Goal: Information Seeking & Learning: Learn about a topic

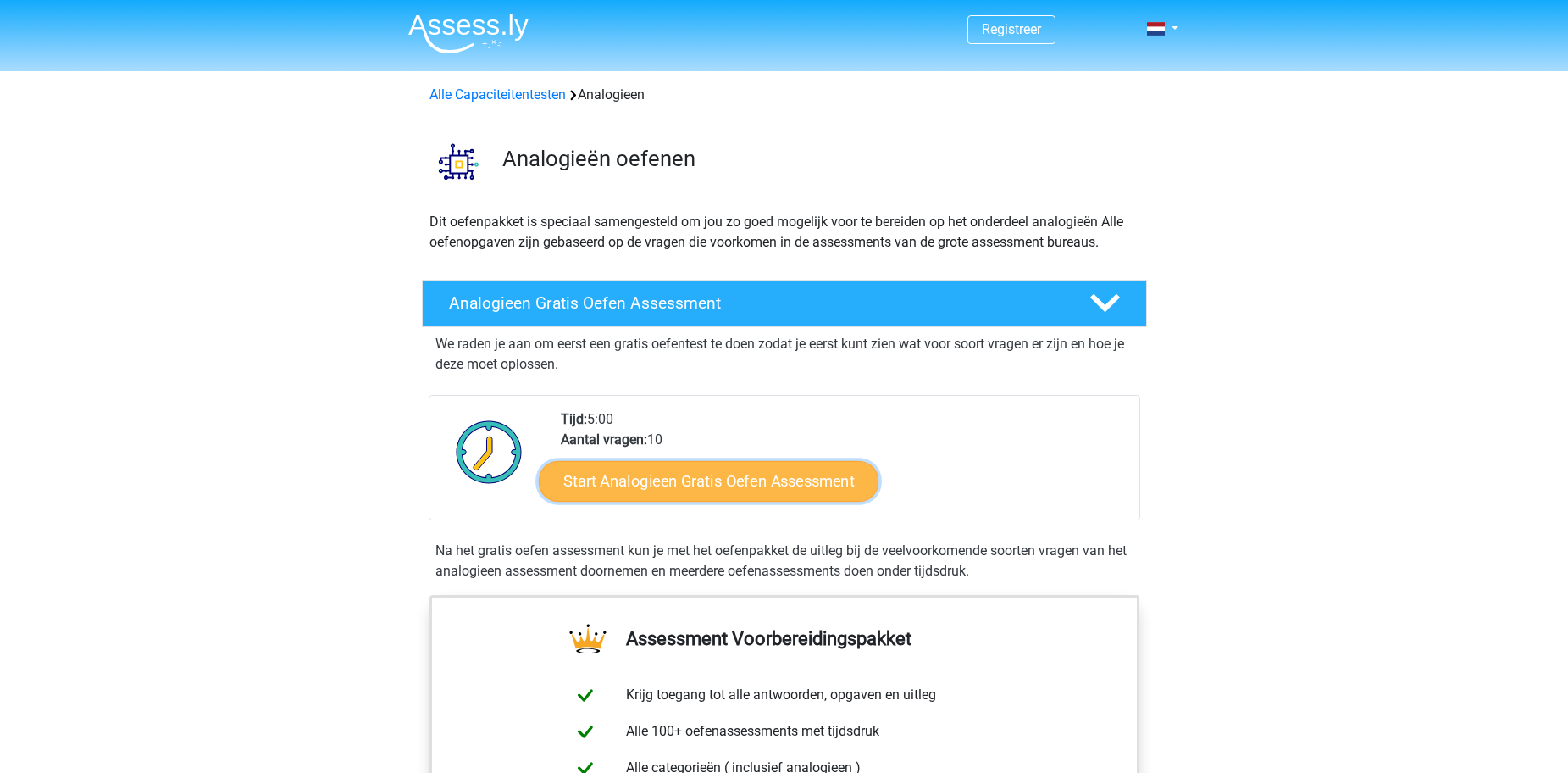
click at [733, 480] on link "Start Analogieen Gratis Oefen Assessment" at bounding box center [708, 481] width 340 height 41
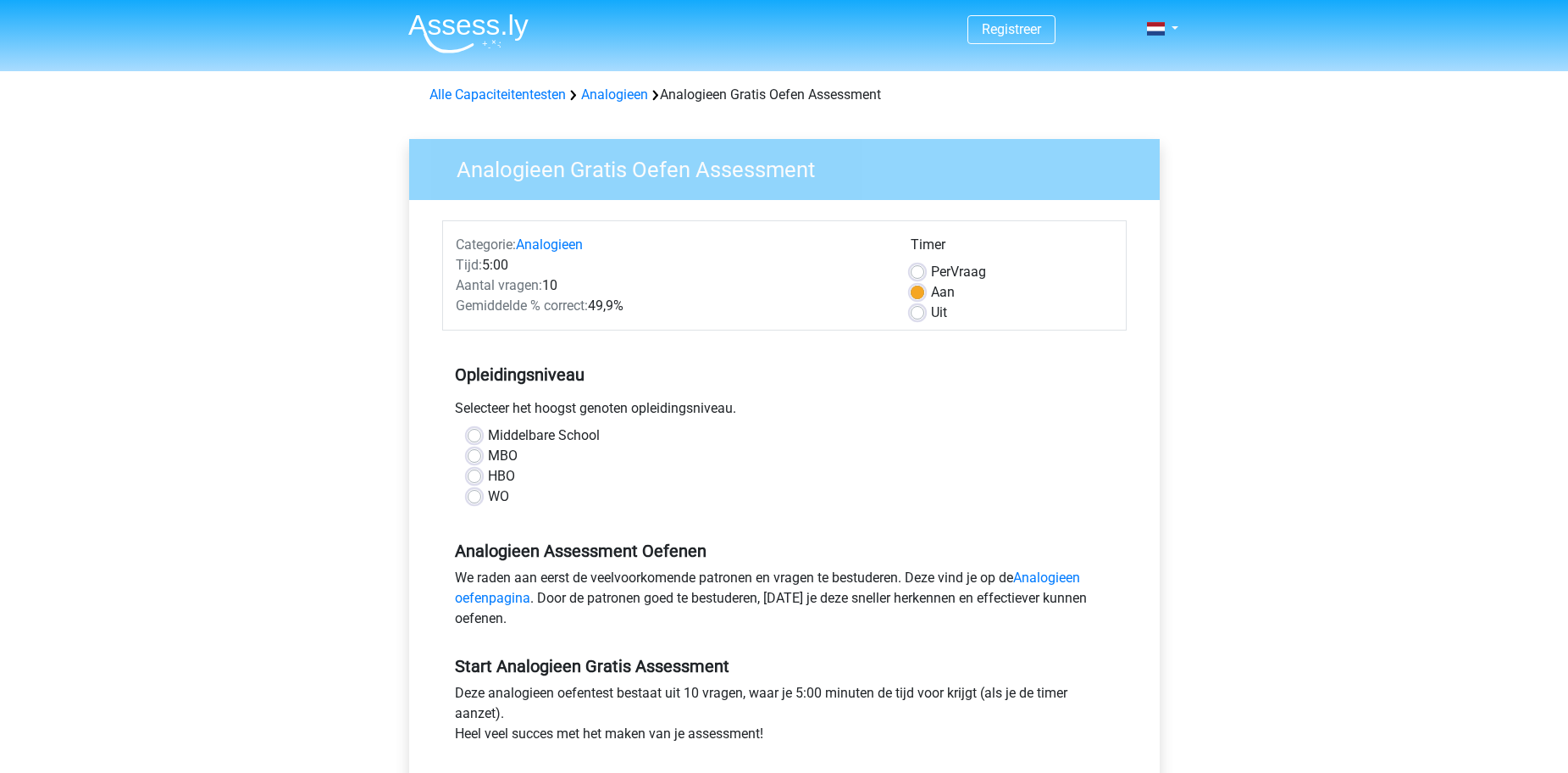
click at [488, 454] on label "MBO" at bounding box center [502, 456] width 29 height 20
click at [475, 454] on input "MBO" at bounding box center [474, 454] width 14 height 17
radio input "true"
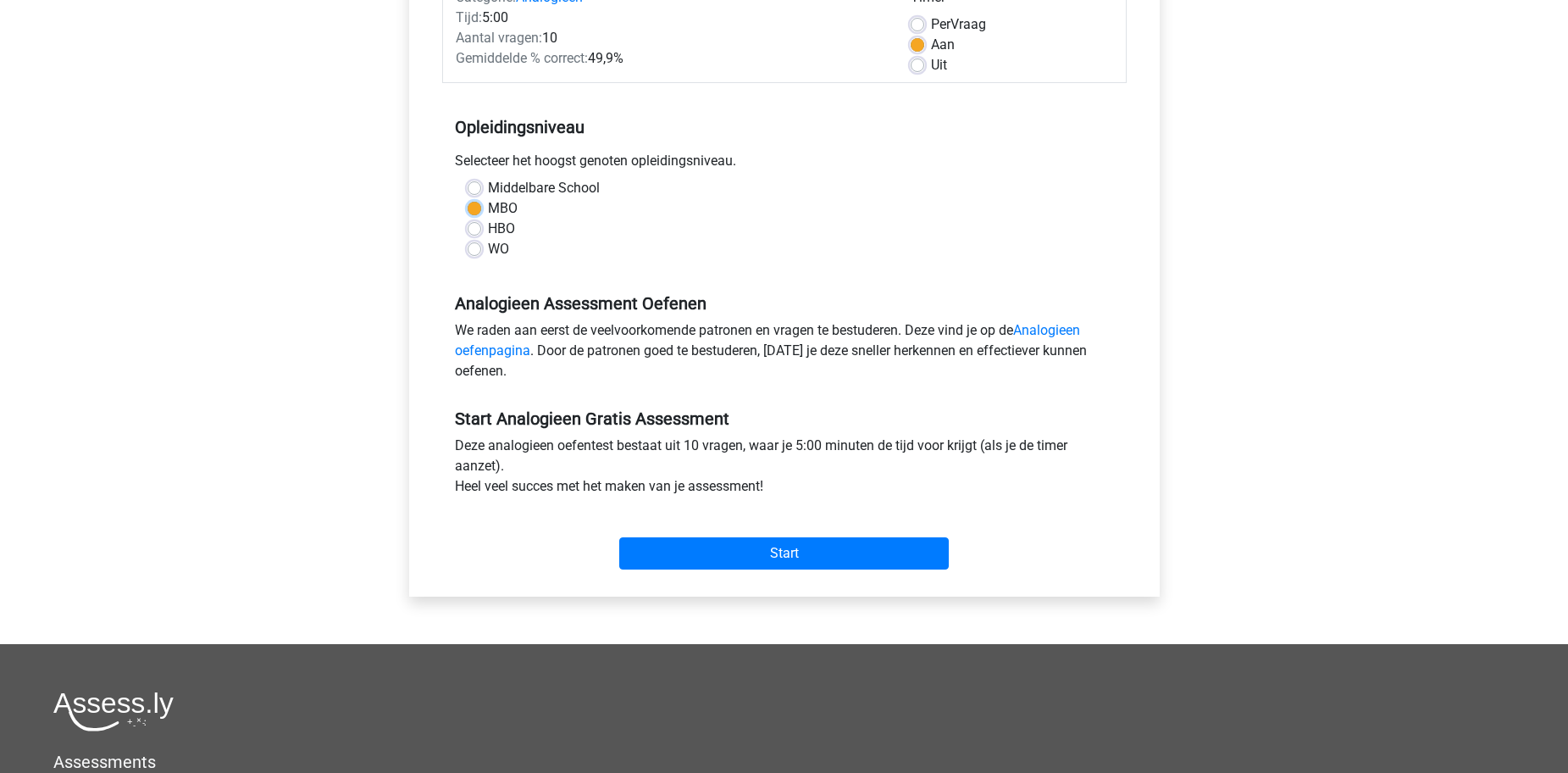
scroll to position [254, 0]
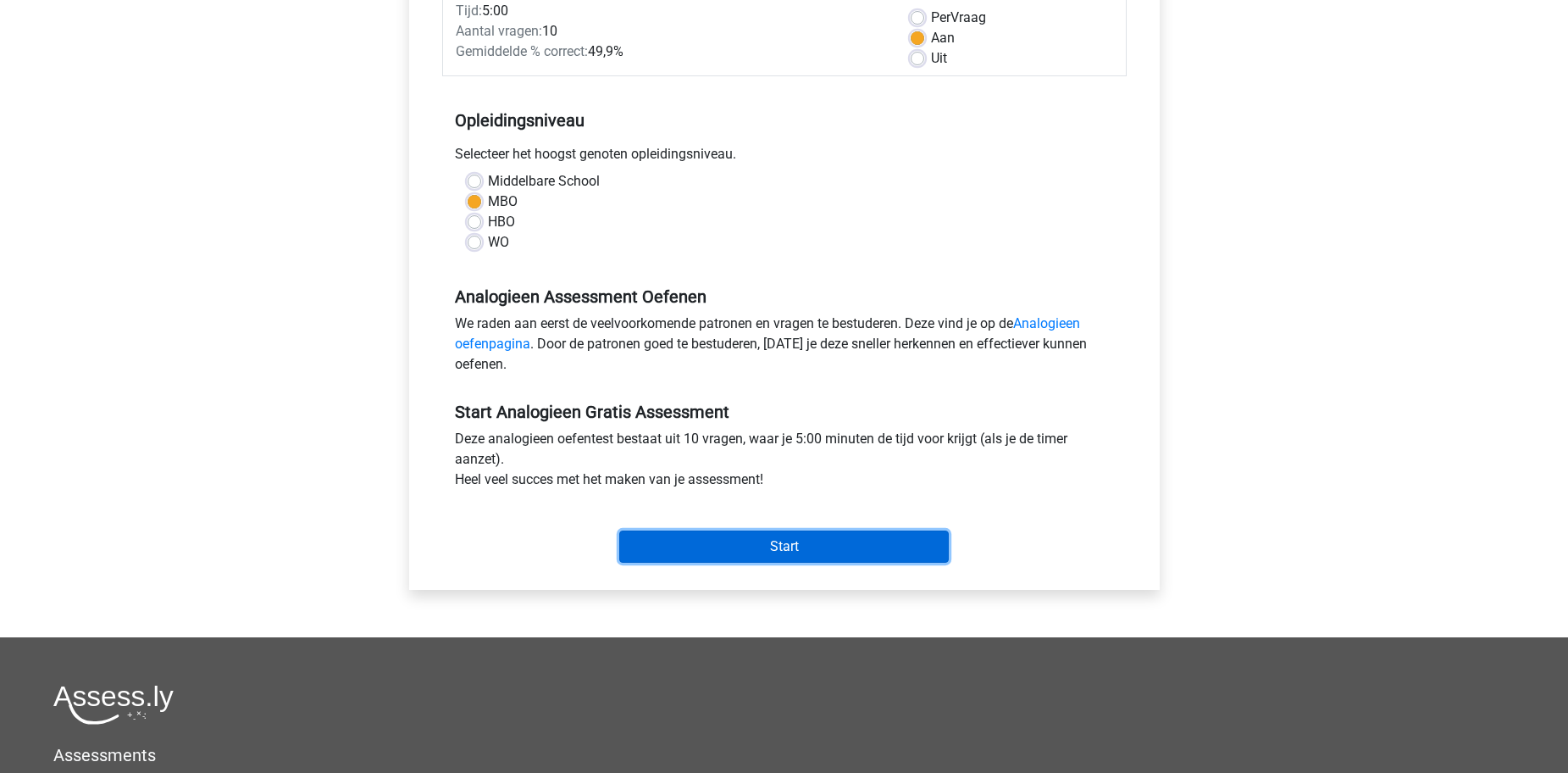
click at [818, 551] on input "Start" at bounding box center [784, 546] width 330 height 32
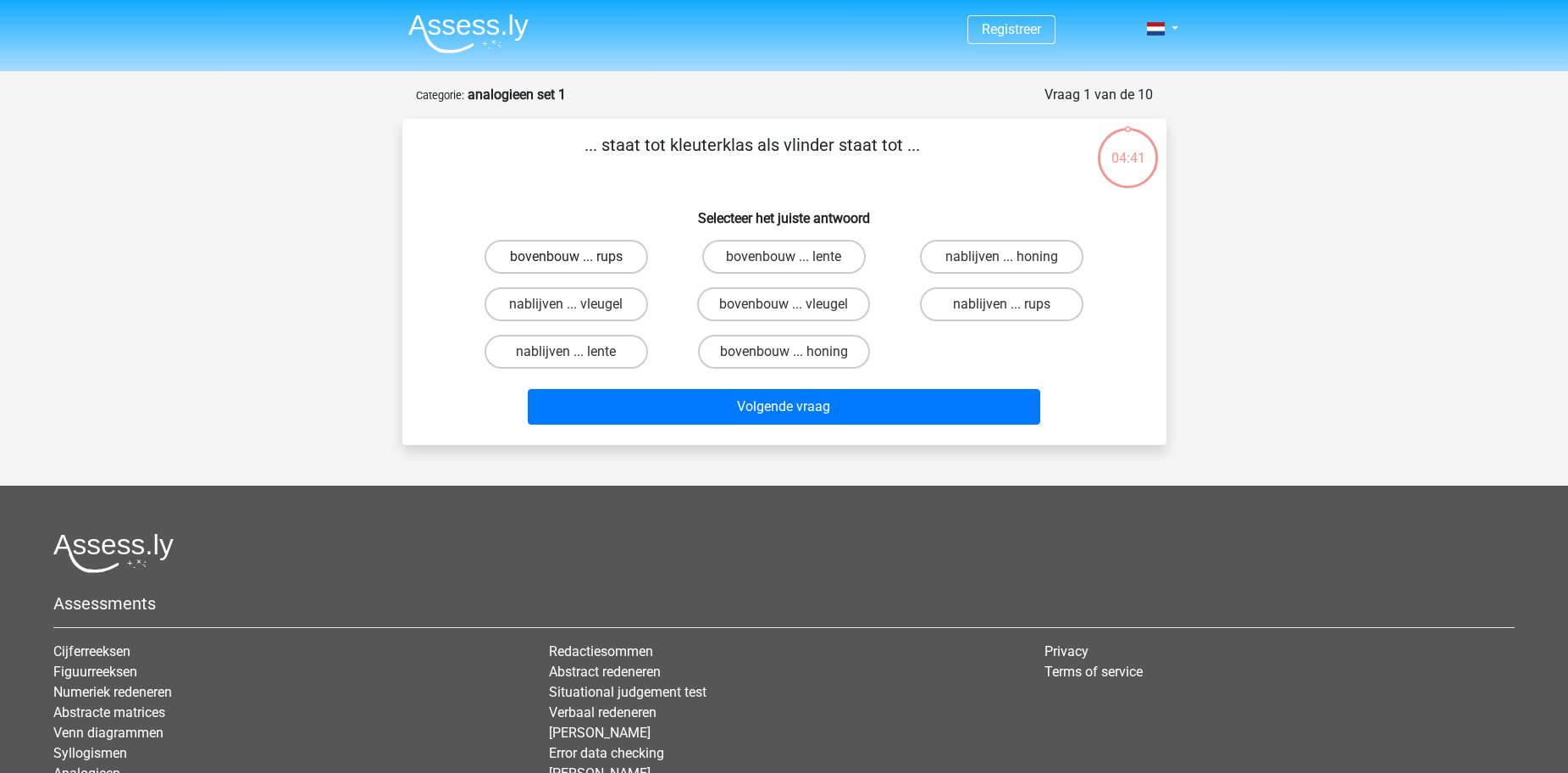
click at [538, 258] on label "bovenbouw ... rups" at bounding box center [566, 256] width 164 height 34
click at [565, 258] on input "bovenbouw ... rups" at bounding box center [570, 262] width 11 height 11
radio input "true"
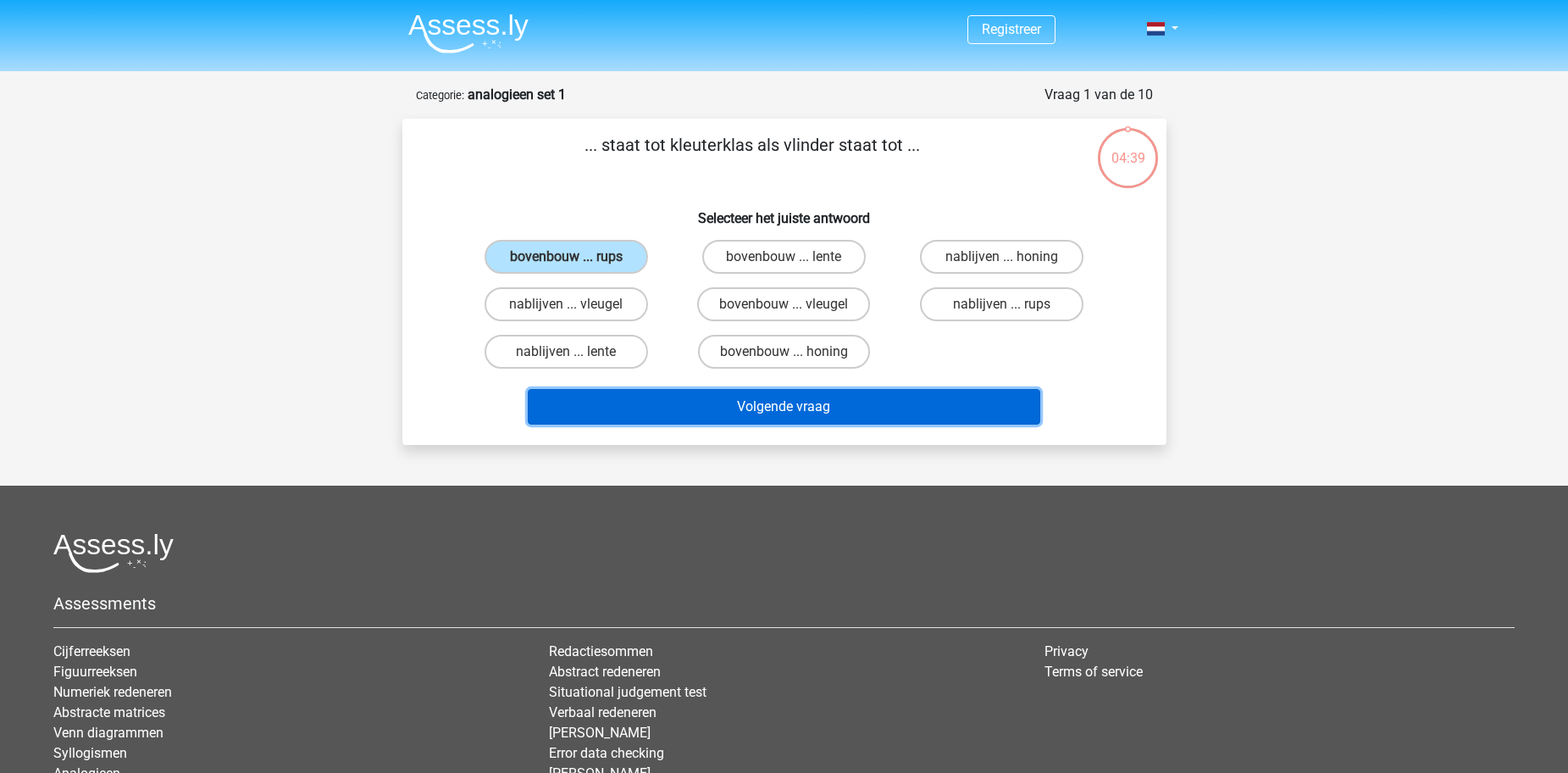
click at [819, 402] on button "Volgende vraag" at bounding box center [784, 406] width 512 height 36
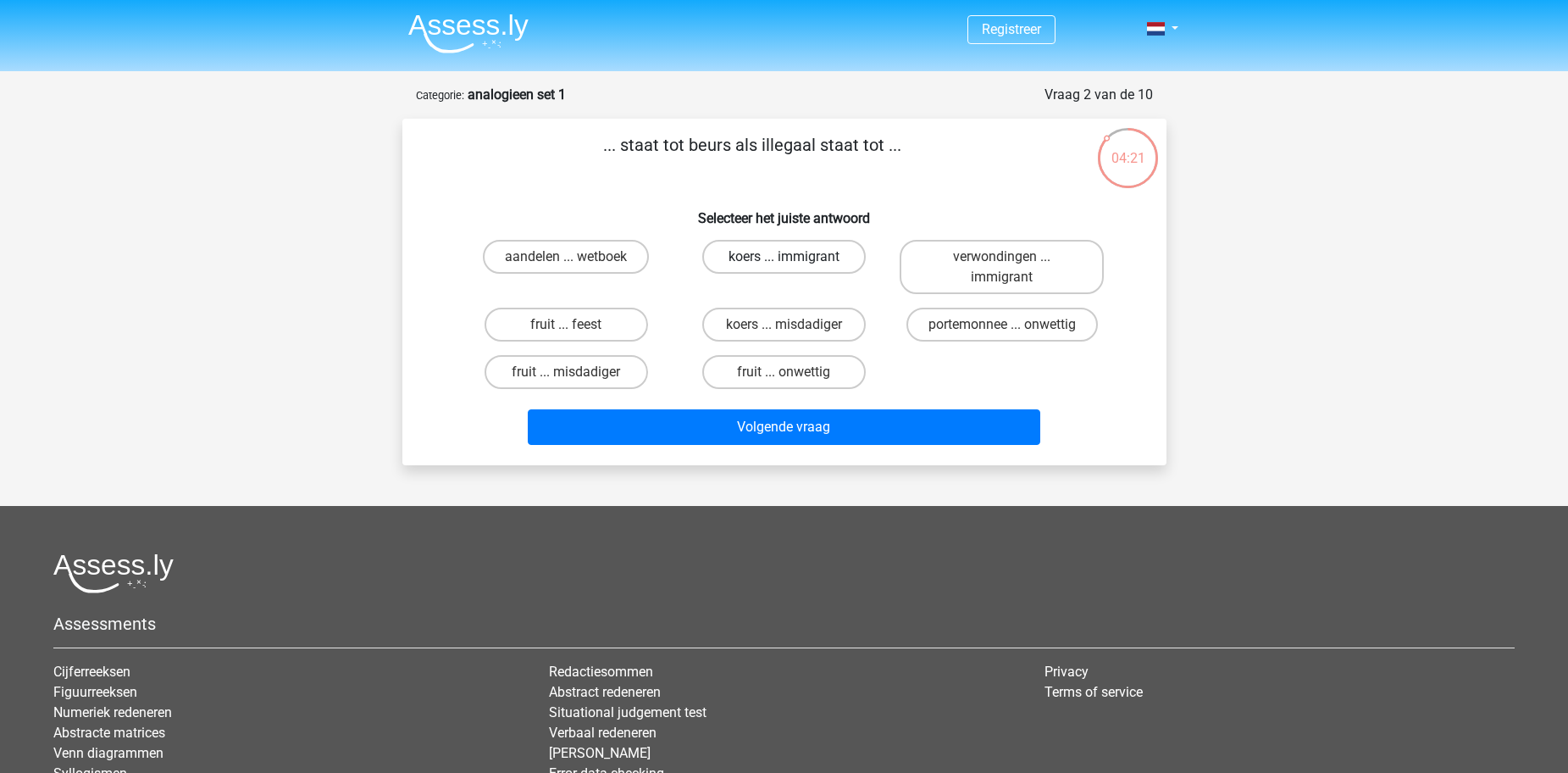
click at [822, 255] on label "koers ... immigrant" at bounding box center [784, 256] width 164 height 34
click at [794, 257] on input "koers ... immigrant" at bounding box center [788, 262] width 11 height 11
radio input "true"
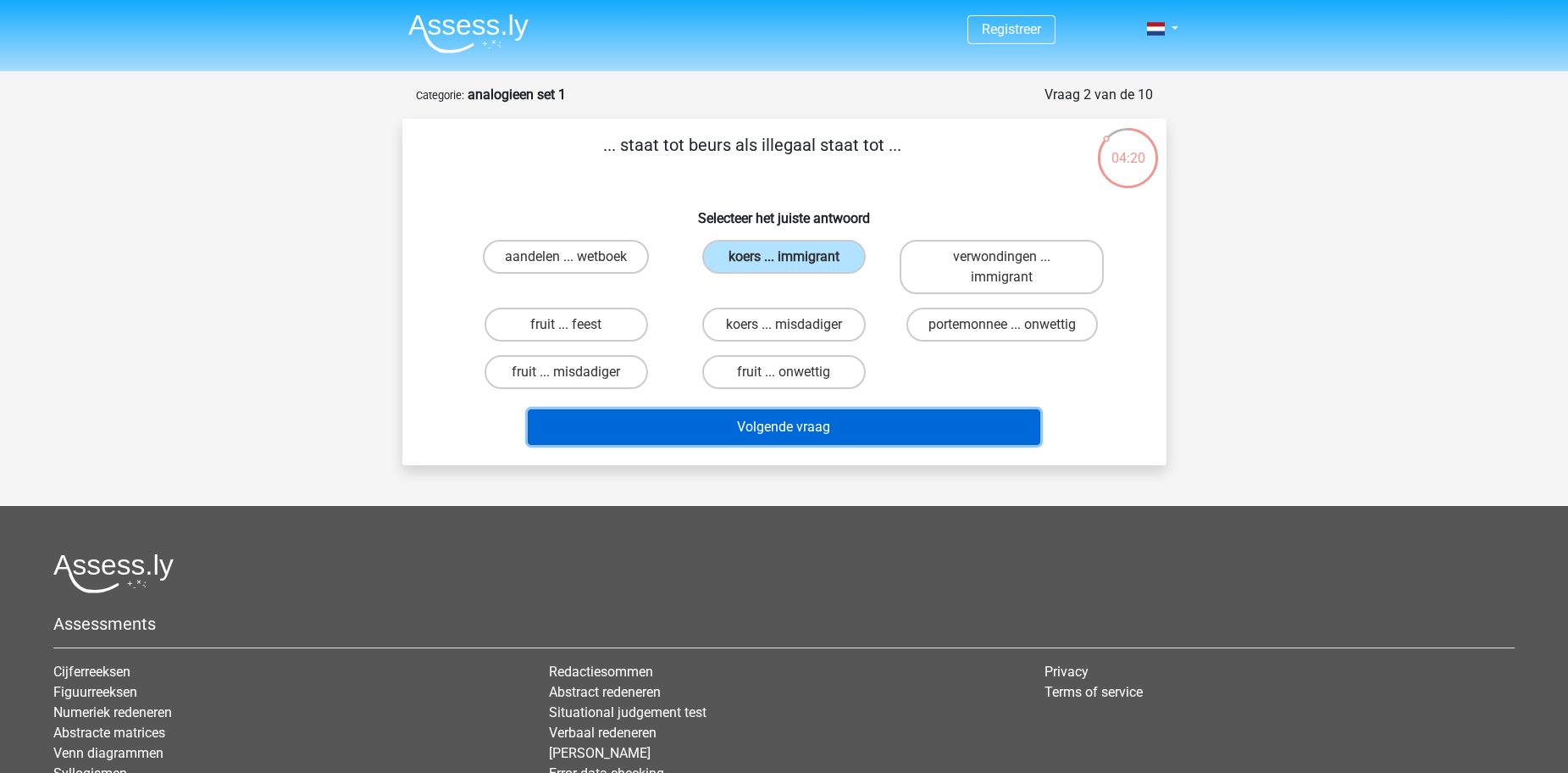
click at [836, 427] on button "Volgende vraag" at bounding box center [784, 426] width 512 height 36
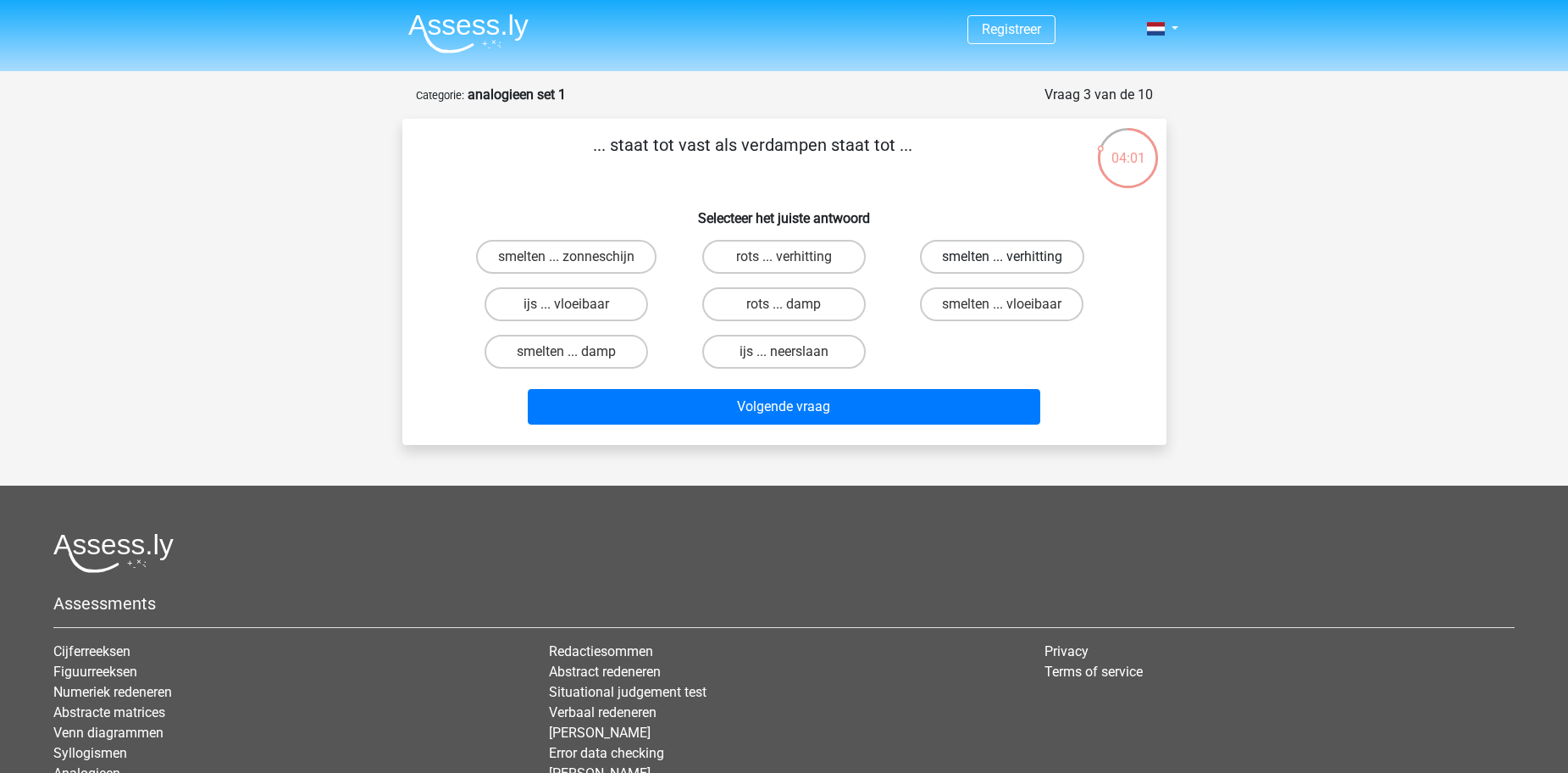
click at [1001, 255] on label "smelten ... verhitting" at bounding box center [1002, 256] width 164 height 34
click at [1002, 257] on input "smelten ... verhitting" at bounding box center [1006, 262] width 11 height 11
radio input "true"
click at [1013, 248] on label "smelten ... verhitting" at bounding box center [1002, 256] width 164 height 34
click at [1013, 257] on input "smelten ... verhitting" at bounding box center [1006, 262] width 11 height 11
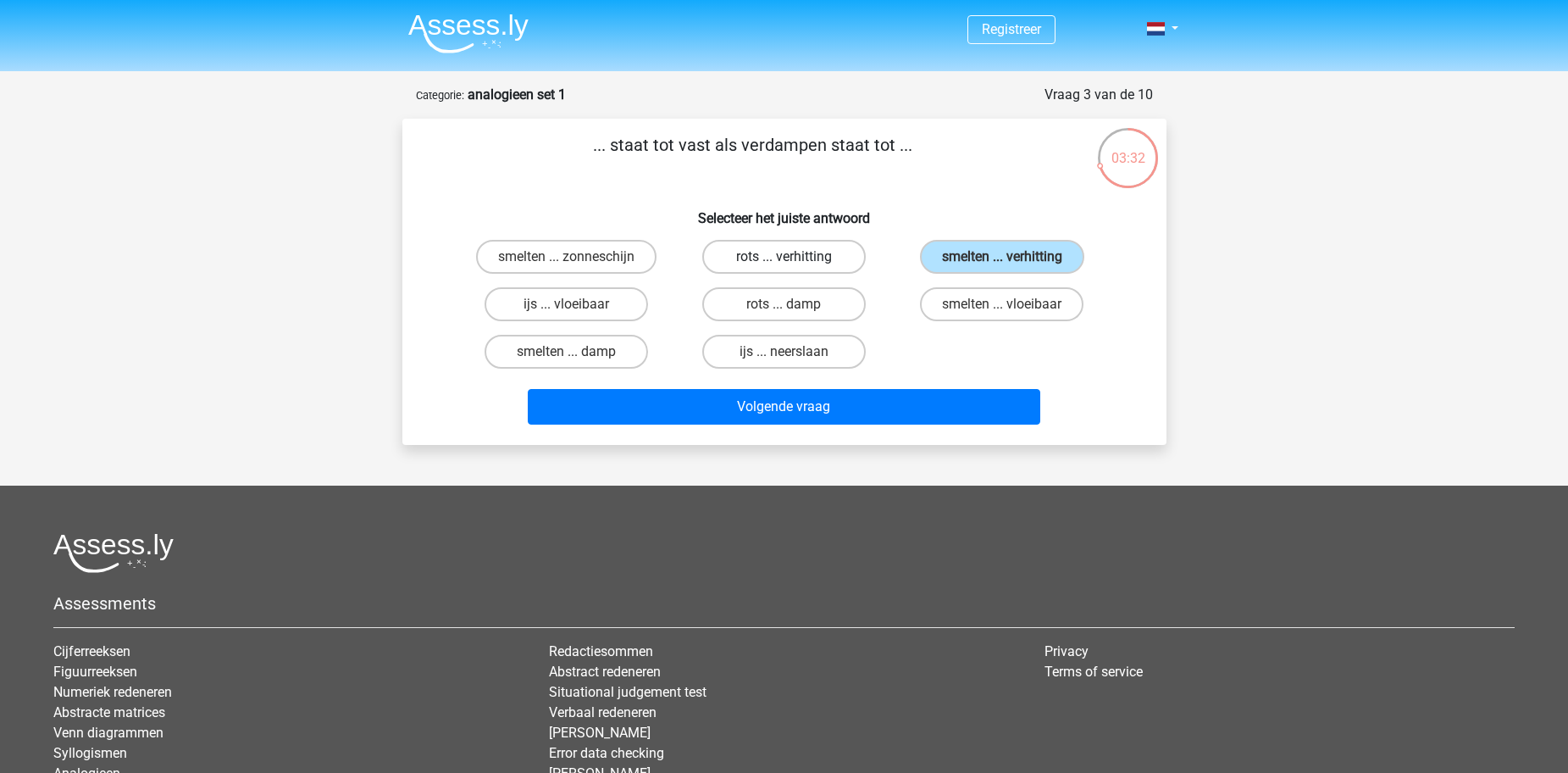
click at [830, 251] on label "rots ... verhitting" at bounding box center [784, 256] width 164 height 34
click at [794, 257] on input "rots ... verhitting" at bounding box center [788, 262] width 11 height 11
radio input "true"
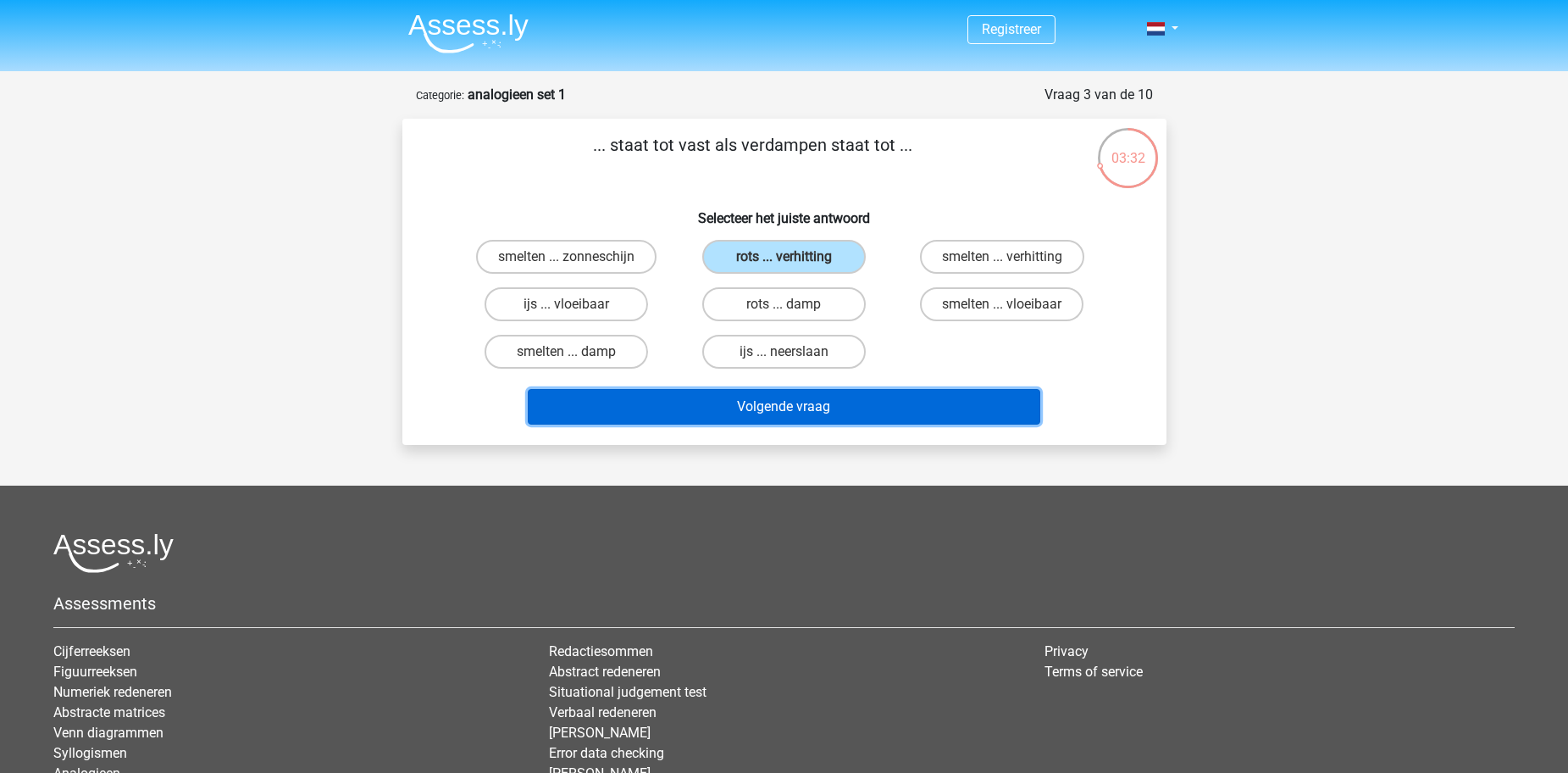
click at [841, 413] on button "Volgende vraag" at bounding box center [784, 406] width 512 height 36
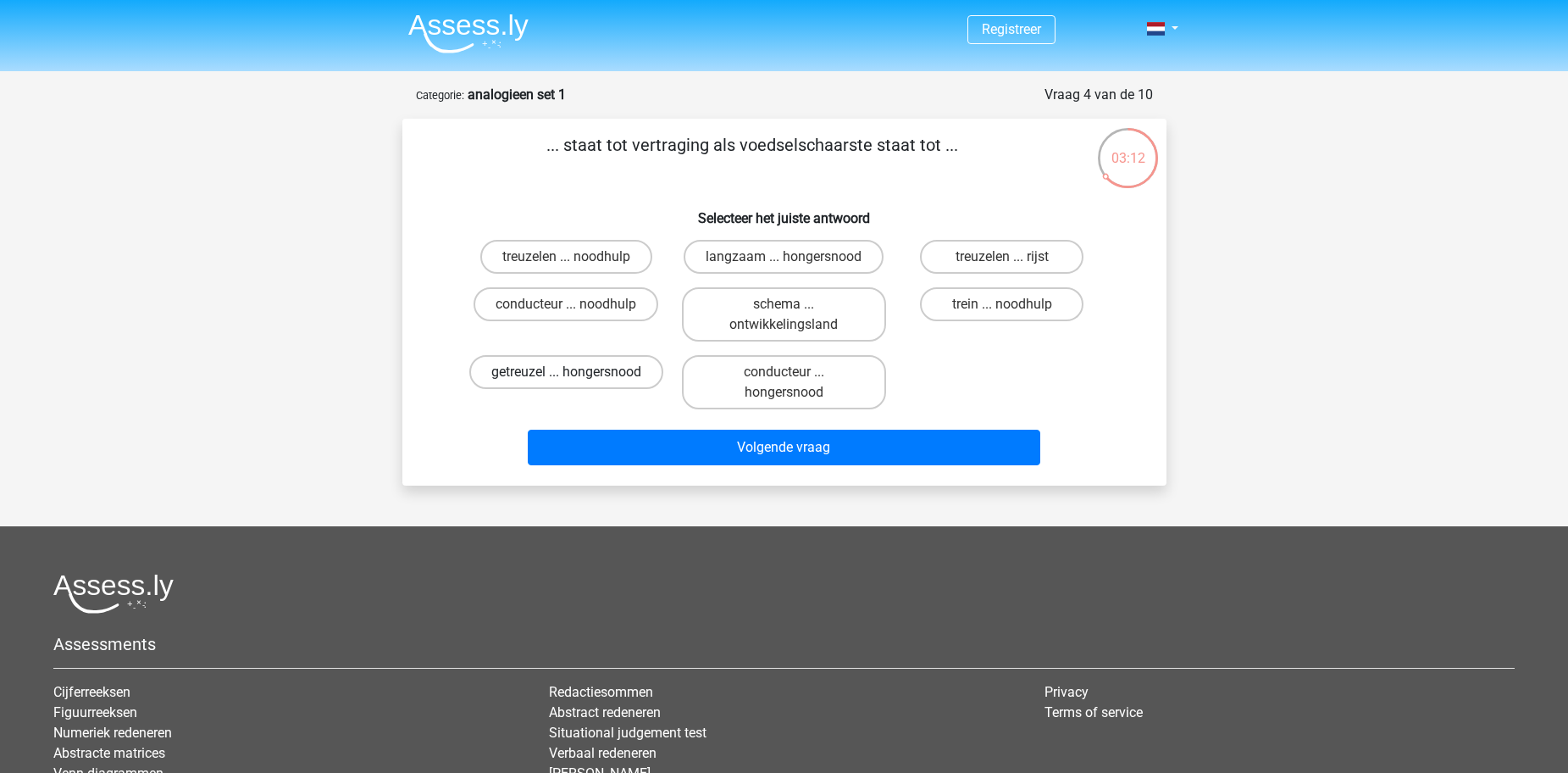
click at [595, 374] on label "getreuzel ... hongersnood" at bounding box center [565, 372] width 194 height 34
click at [577, 374] on input "getreuzel ... hongersnood" at bounding box center [570, 377] width 11 height 11
radio input "true"
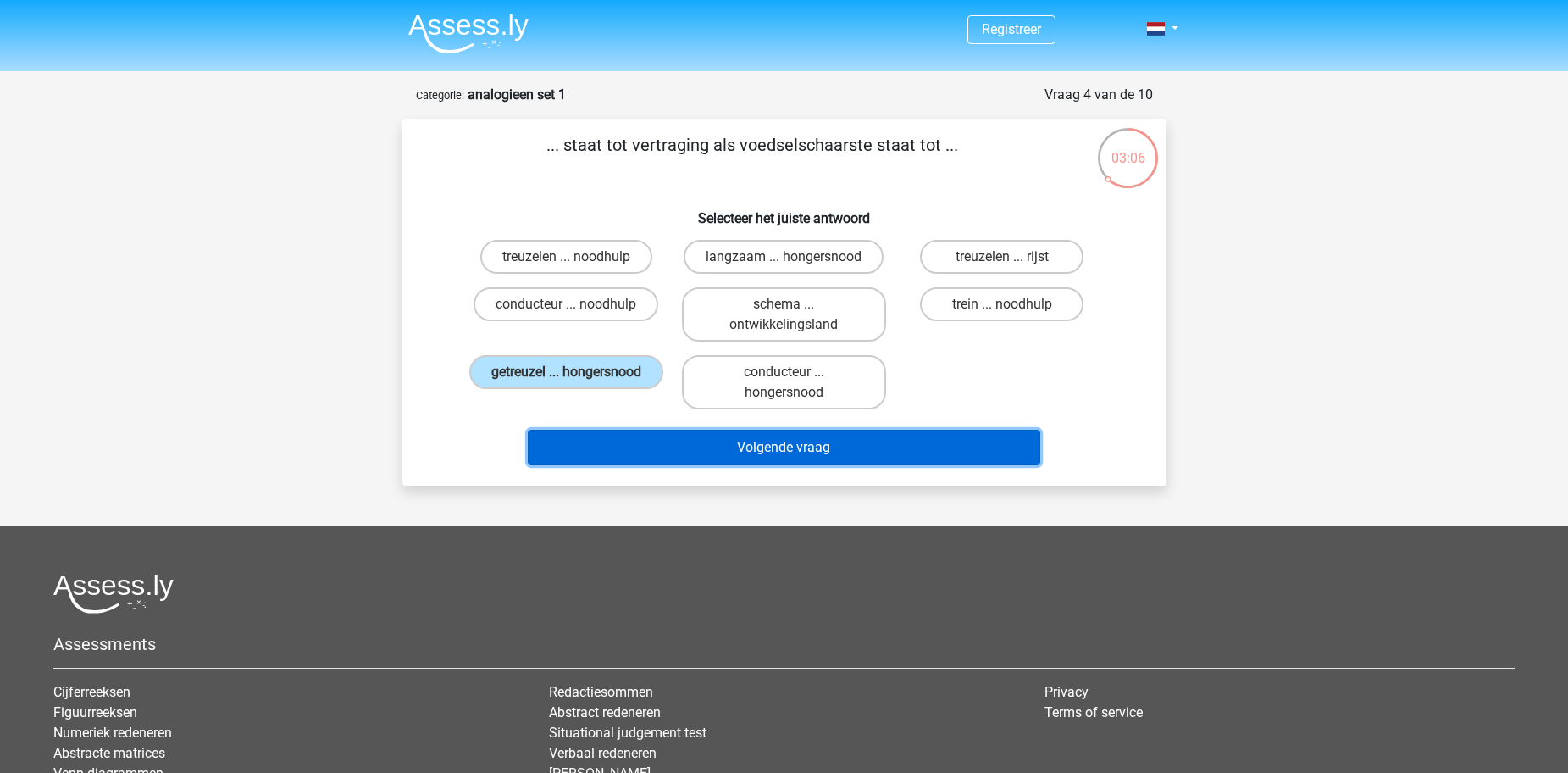
click at [844, 441] on button "Volgende vraag" at bounding box center [784, 447] width 512 height 36
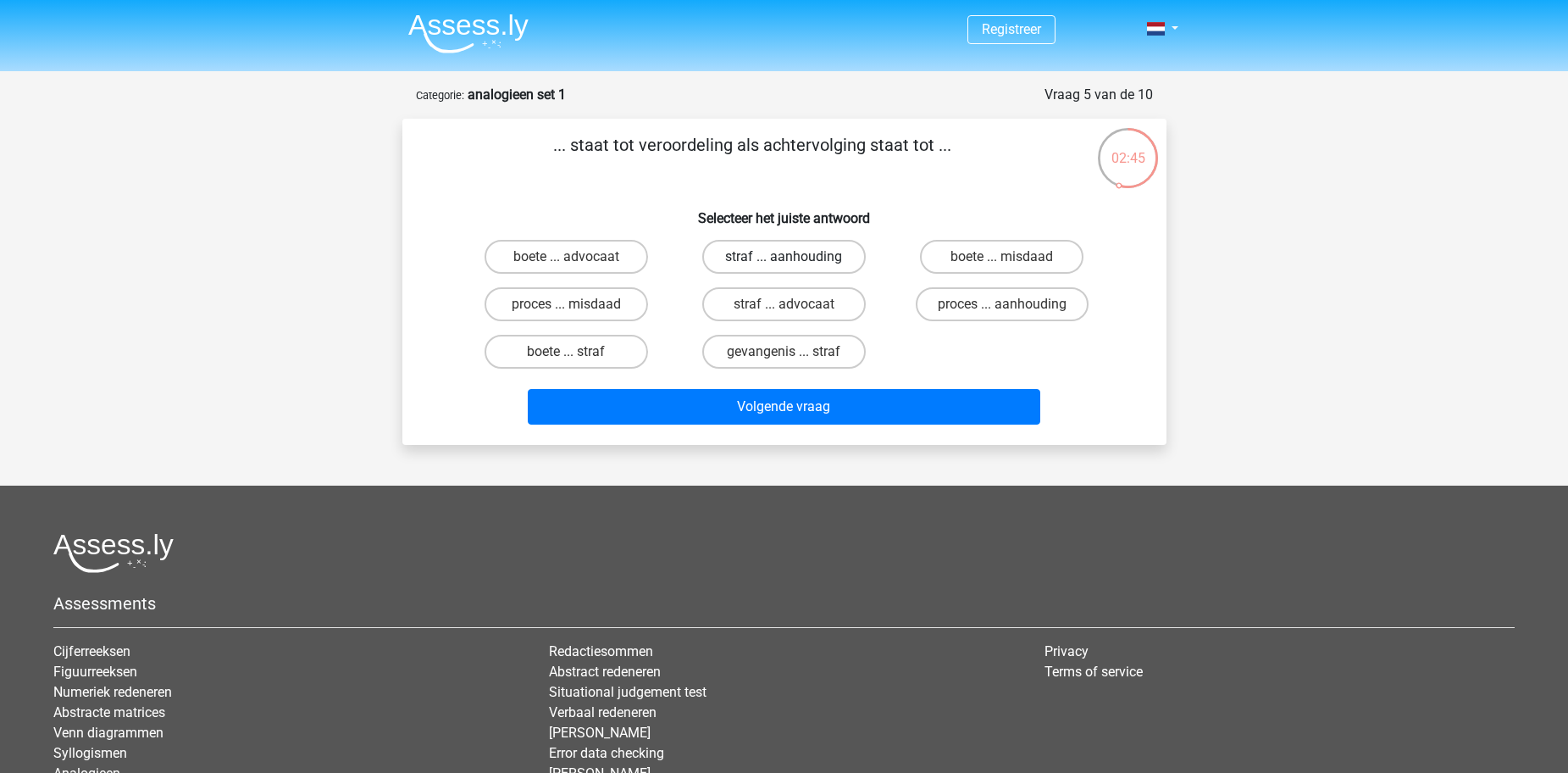
click at [774, 257] on label "straf ... aanhouding" at bounding box center [784, 256] width 164 height 34
click at [784, 257] on input "straf ... aanhouding" at bounding box center [788, 262] width 11 height 11
radio input "true"
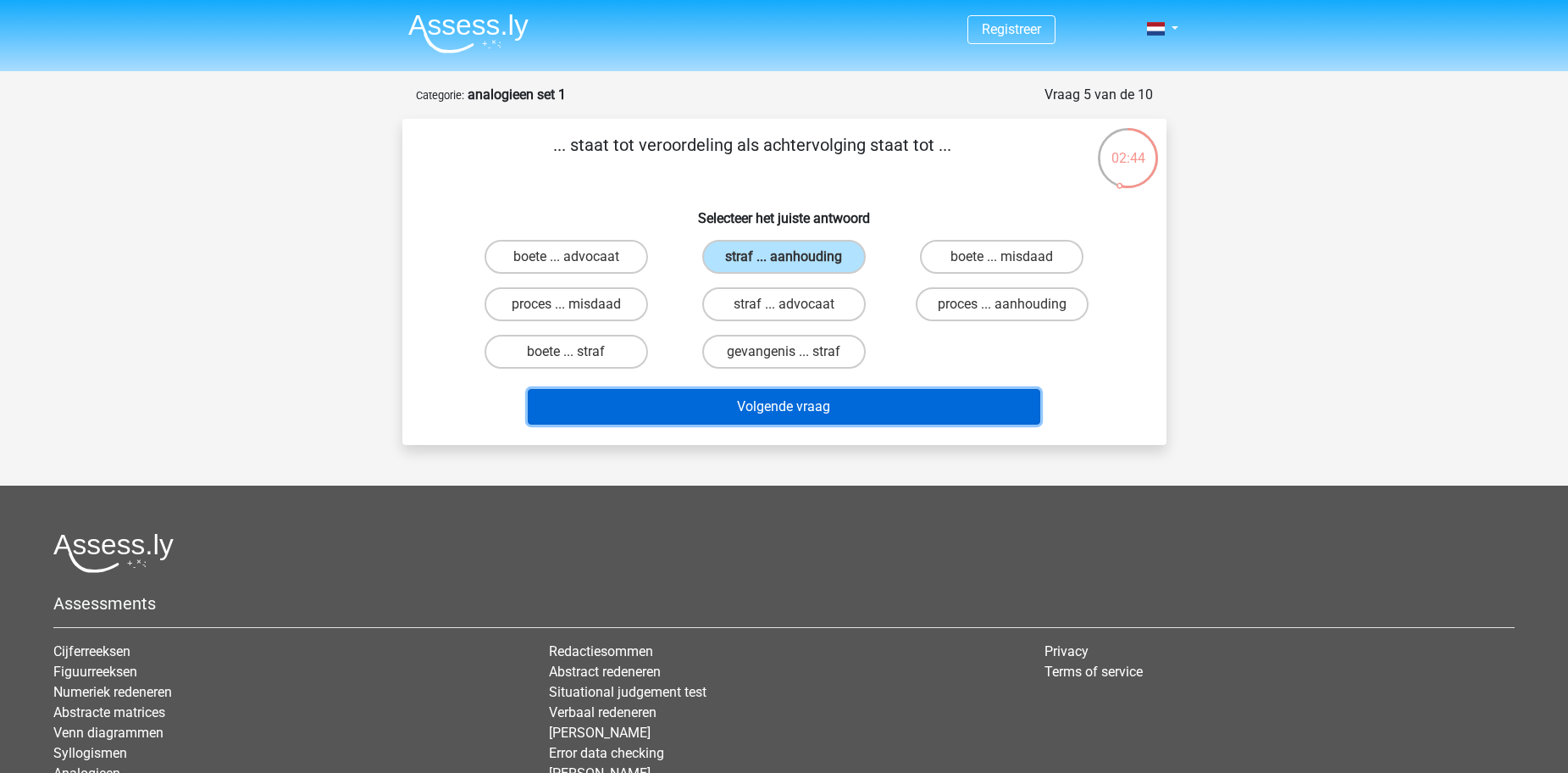
click at [839, 409] on button "Volgende vraag" at bounding box center [784, 406] width 512 height 36
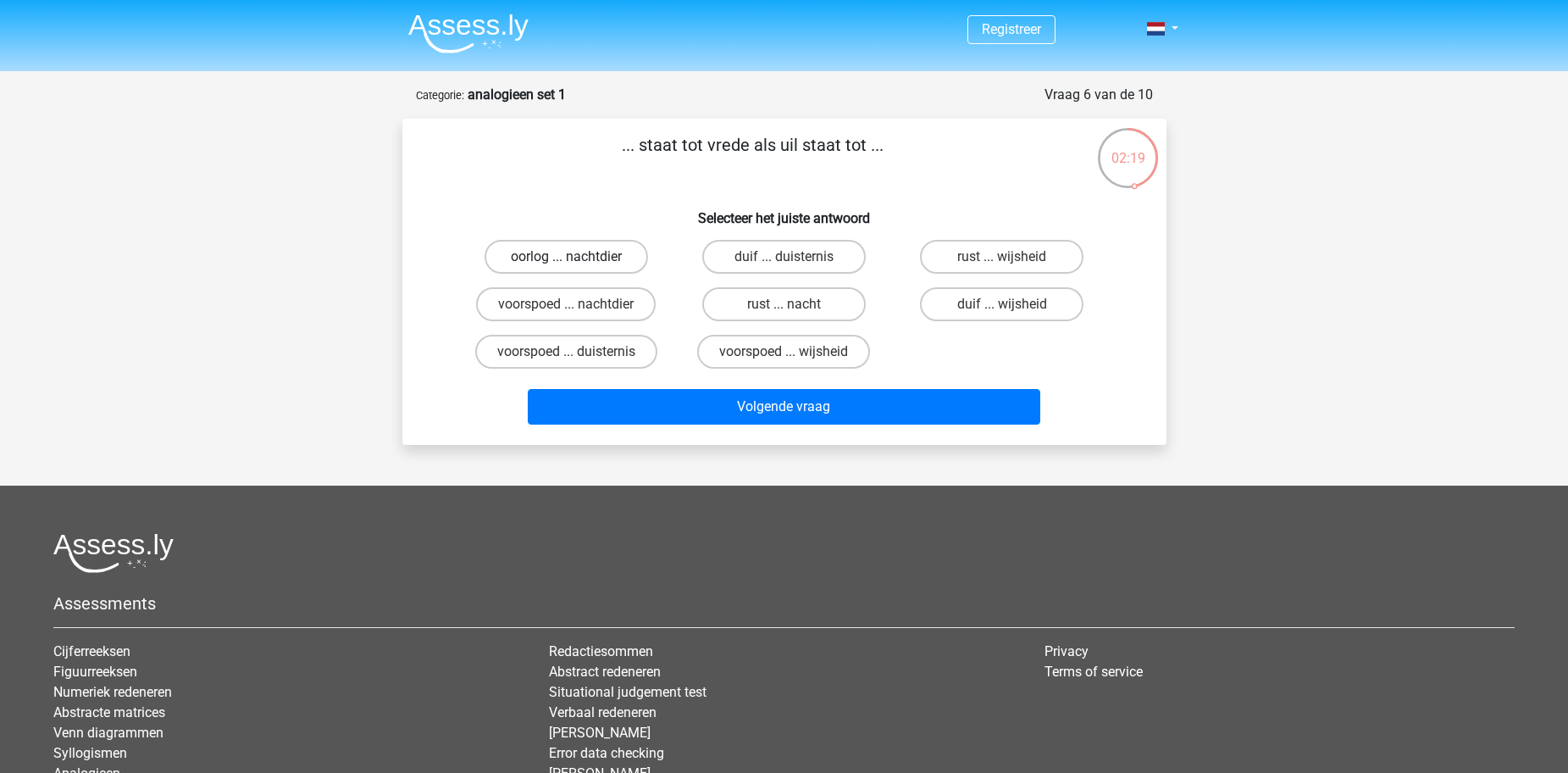
click at [591, 251] on label "oorlog ... nachtdier" at bounding box center [566, 256] width 164 height 34
click at [577, 257] on input "oorlog ... nachtdier" at bounding box center [570, 262] width 11 height 11
radio input "true"
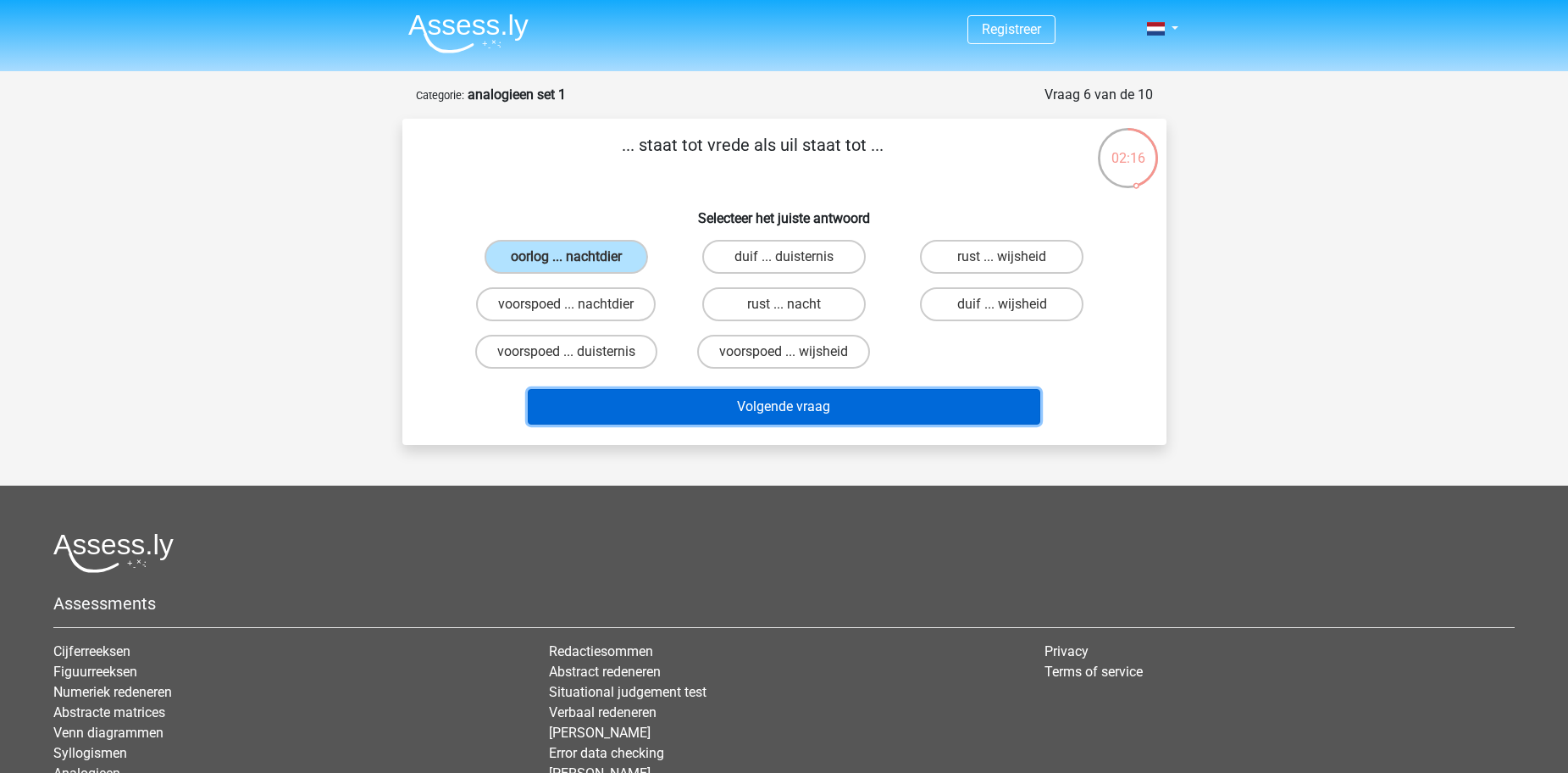
click at [824, 408] on button "Volgende vraag" at bounding box center [784, 406] width 512 height 36
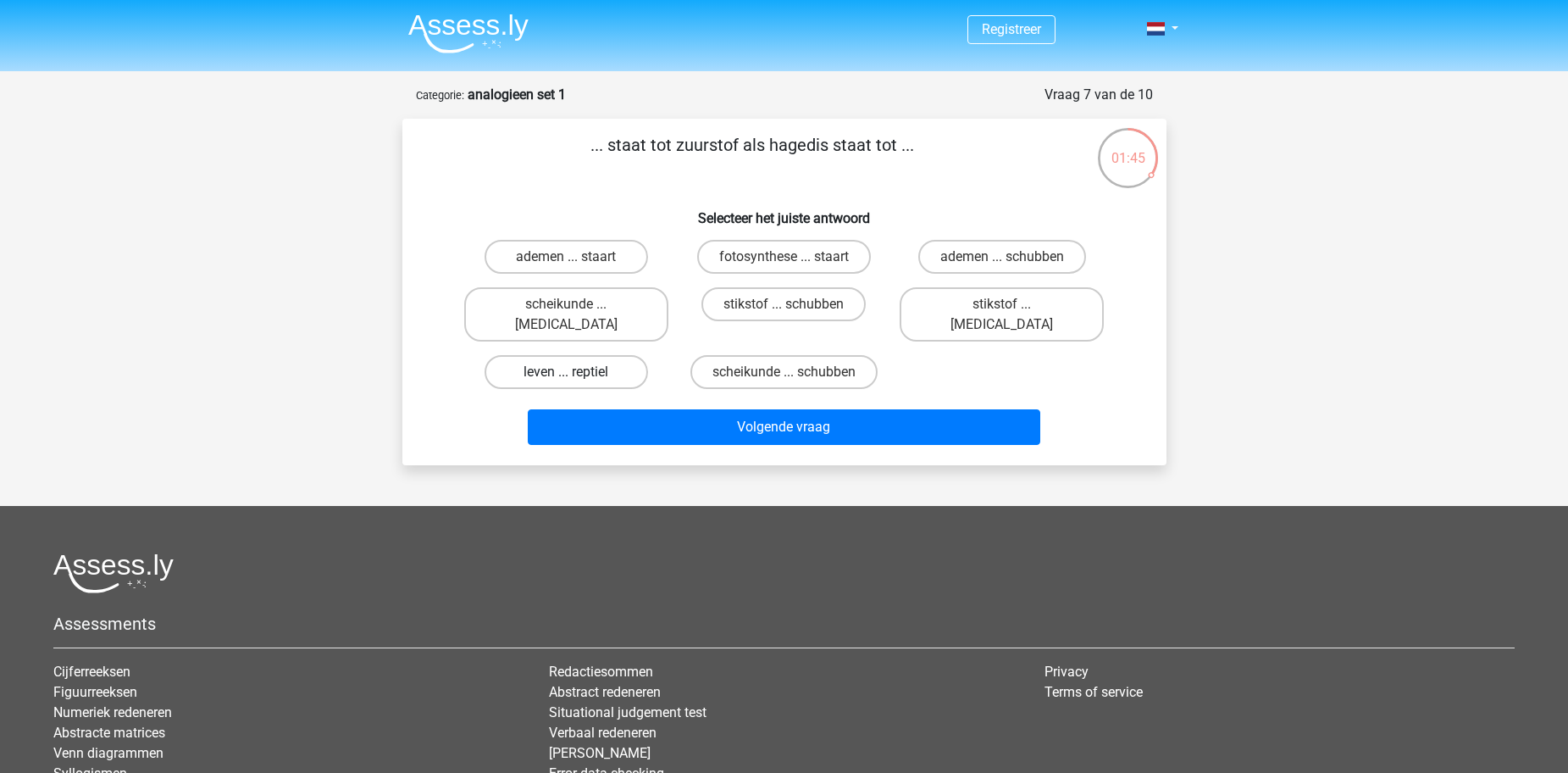
click at [580, 355] on label "leven ... reptiel" at bounding box center [566, 372] width 164 height 34
click at [577, 372] on input "leven ... reptiel" at bounding box center [570, 377] width 11 height 11
radio input "true"
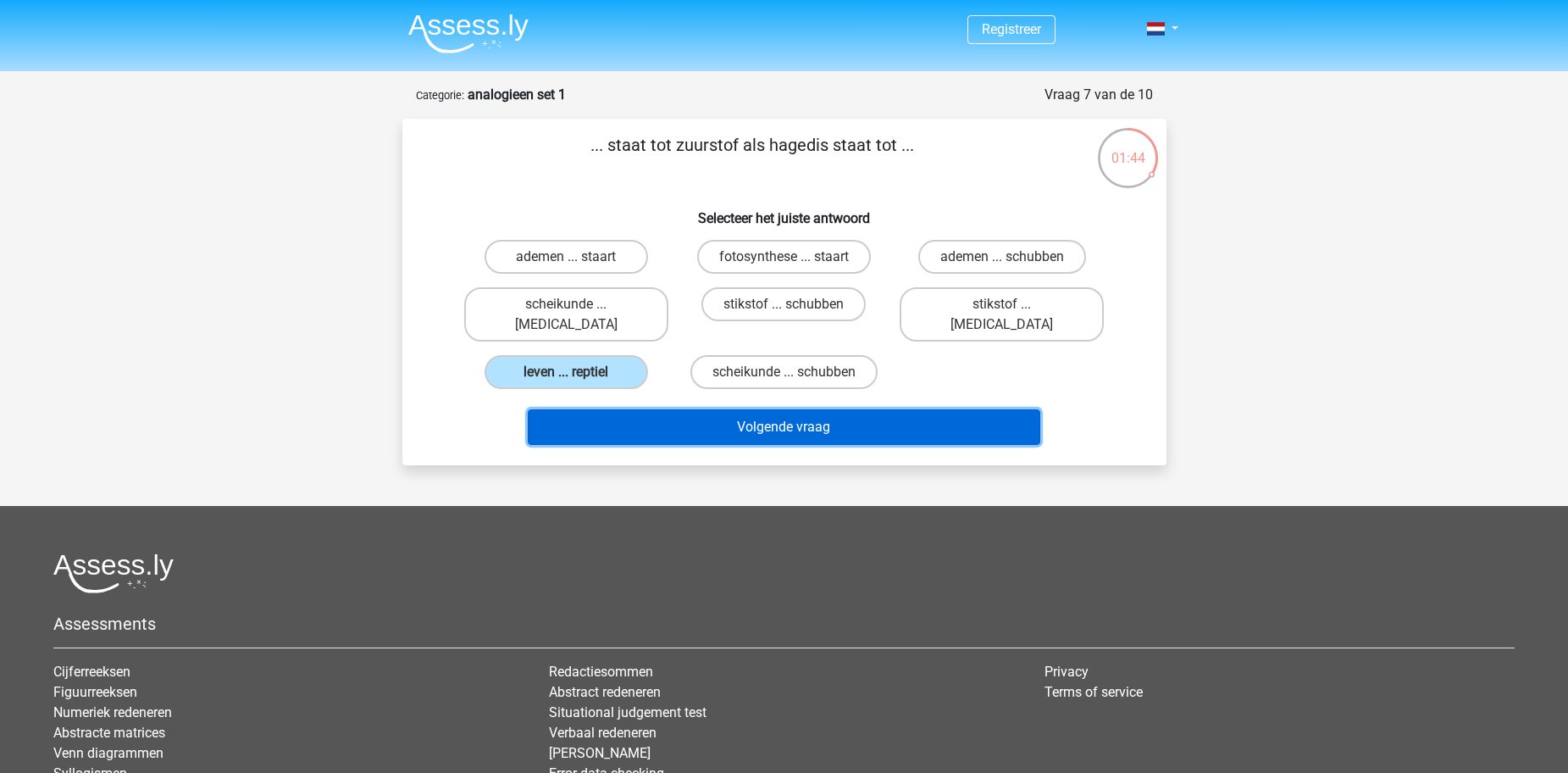
click at [823, 409] on button "Volgende vraag" at bounding box center [784, 426] width 512 height 36
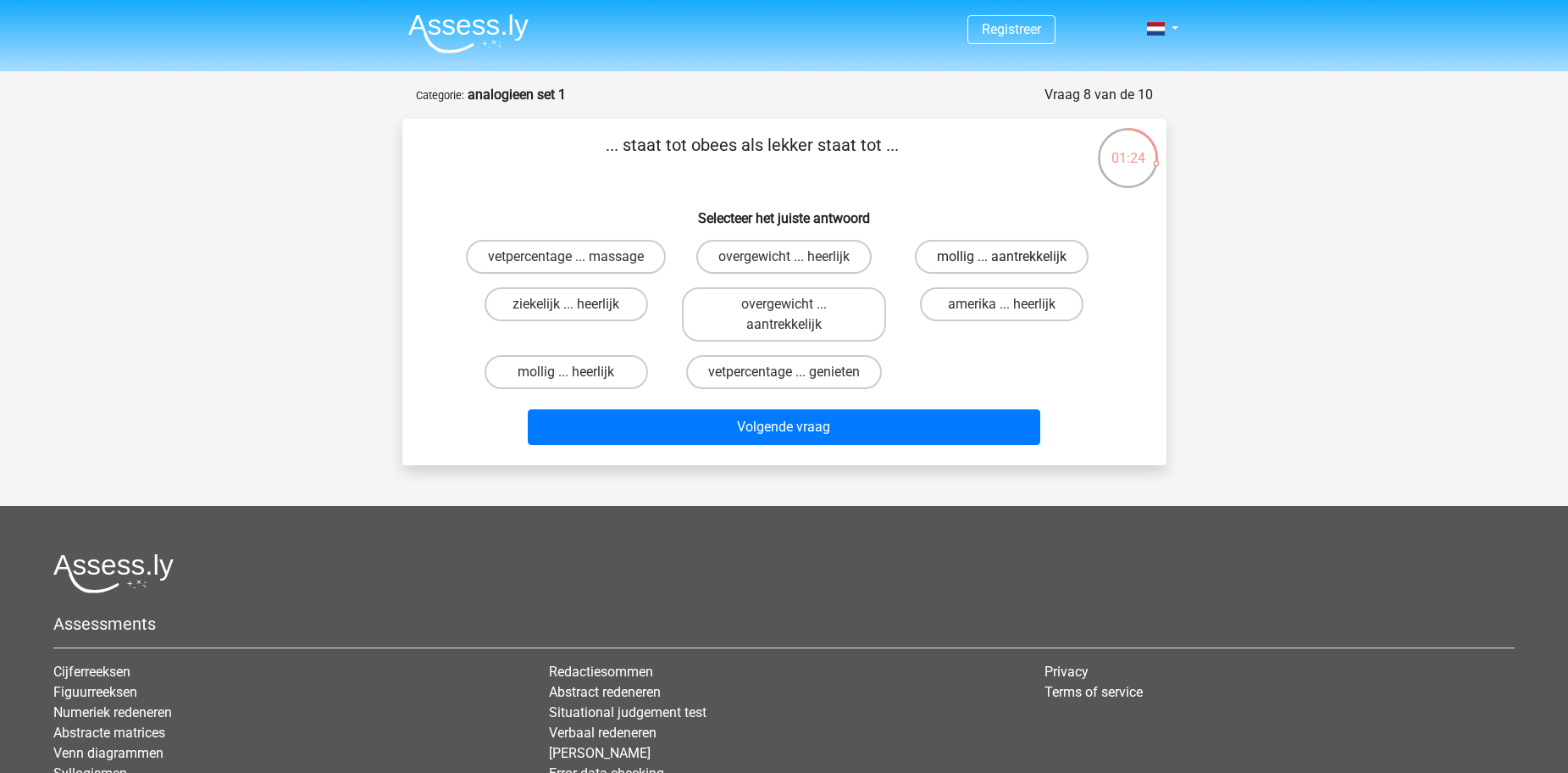
click at [999, 262] on label "mollig ... aantrekkelijk" at bounding box center [1002, 256] width 173 height 34
click at [1002, 262] on input "mollig ... aantrekkelijk" at bounding box center [1006, 262] width 11 height 11
radio input "true"
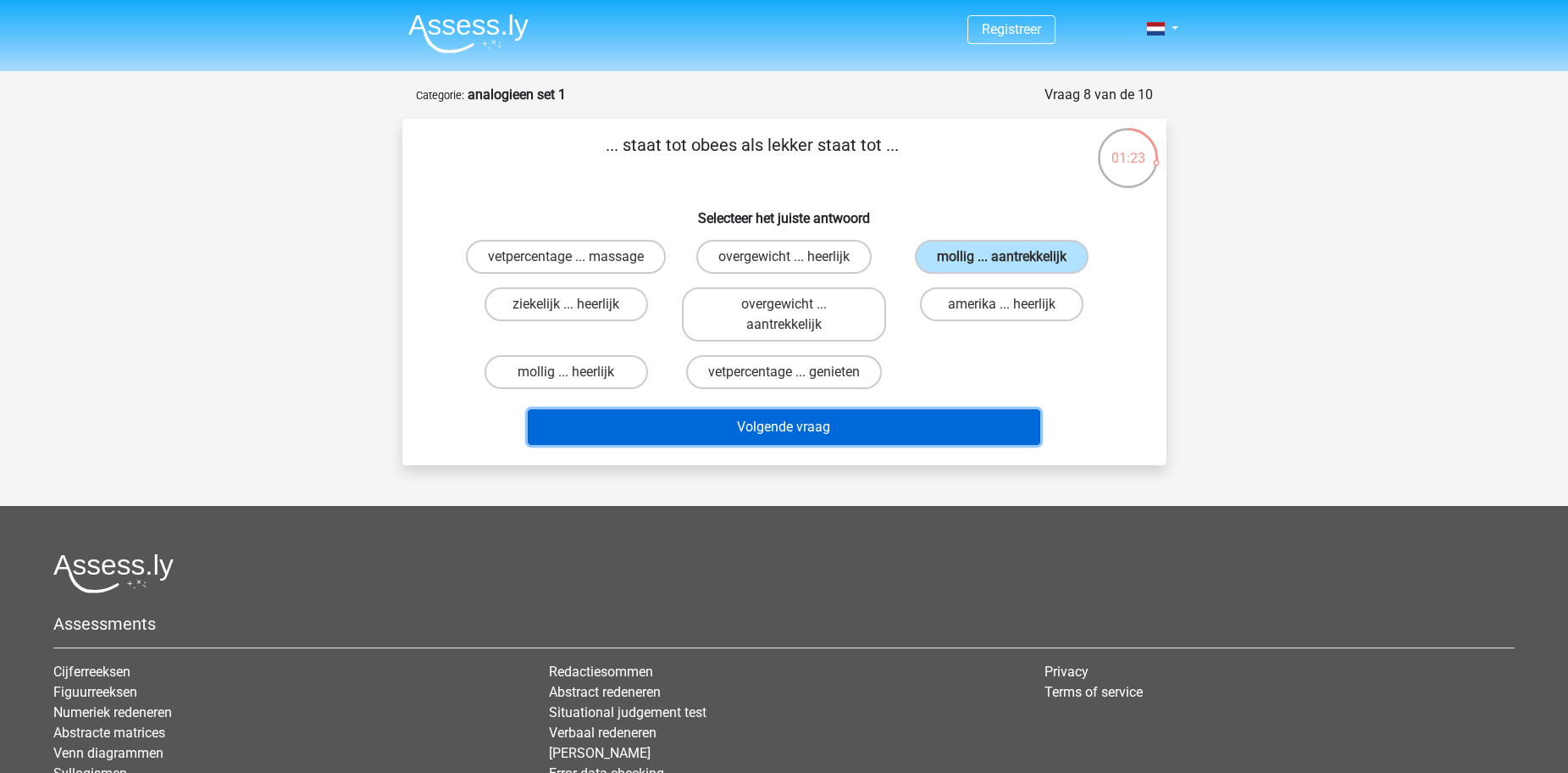
click at [917, 432] on button "Volgende vraag" at bounding box center [784, 426] width 512 height 36
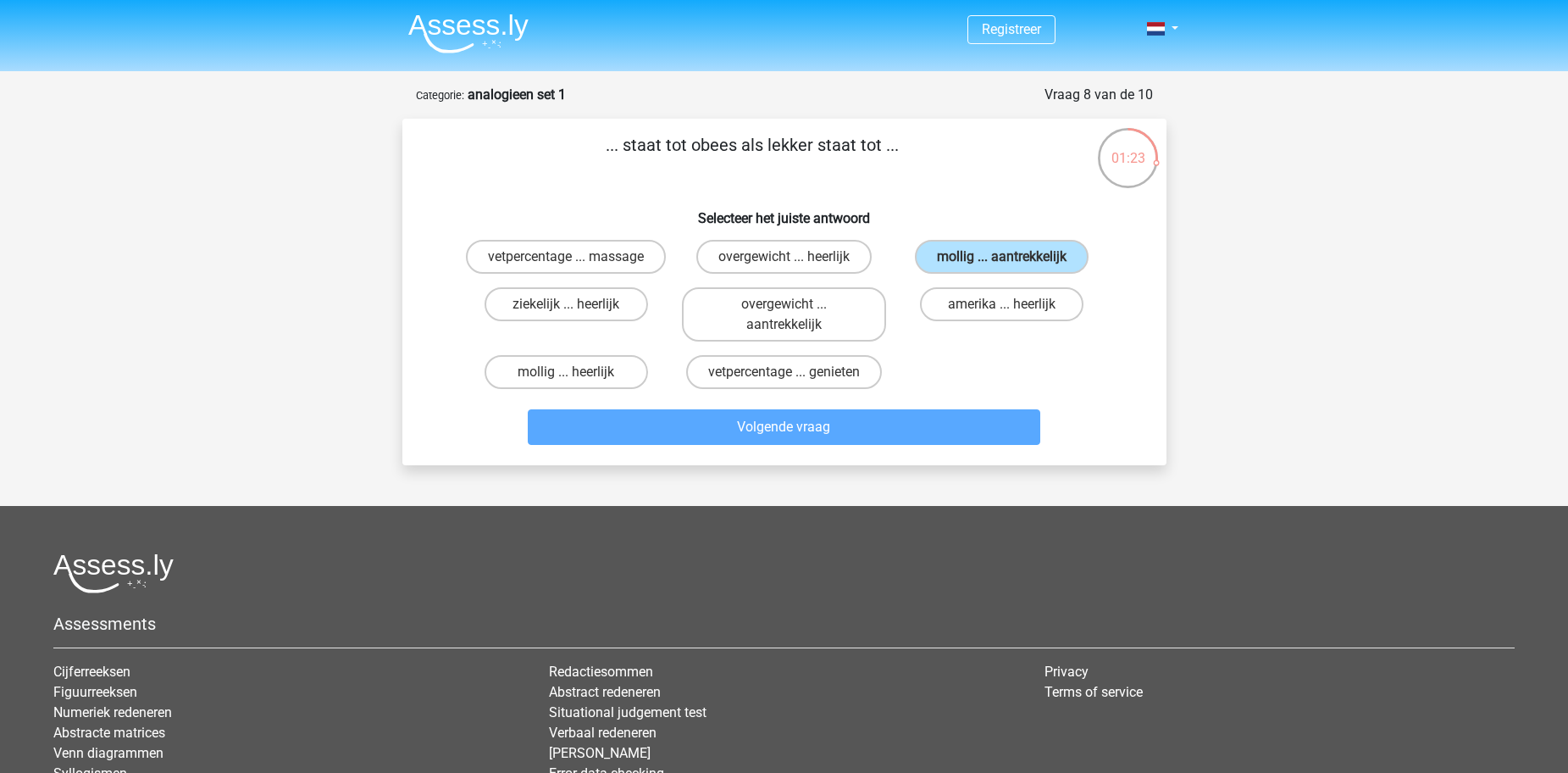
scroll to position [85, 0]
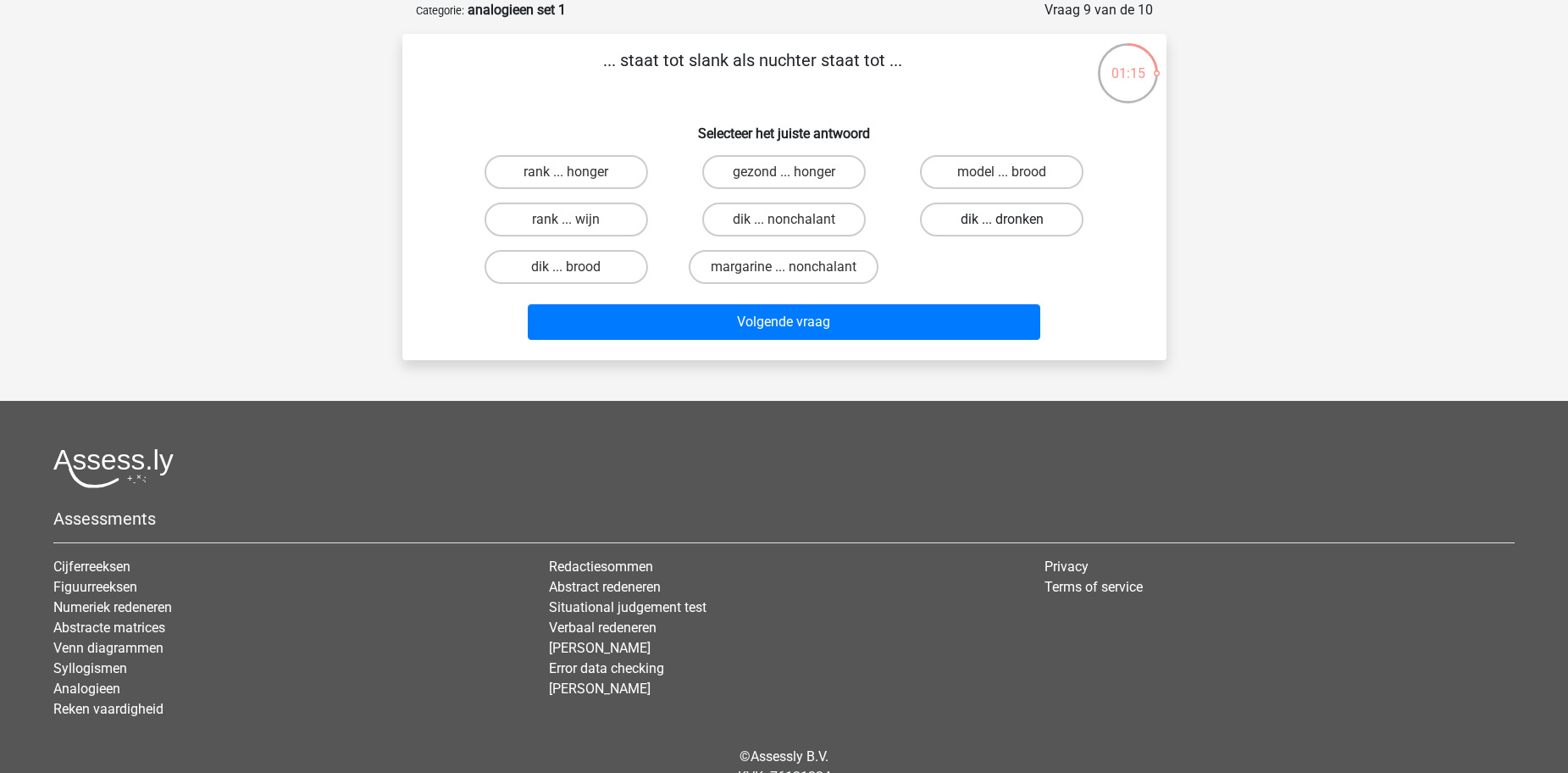
click at [1008, 215] on label "dik ... dronken" at bounding box center [1002, 219] width 164 height 34
click at [1008, 219] on input "dik ... dronken" at bounding box center [1006, 224] width 11 height 11
radio input "true"
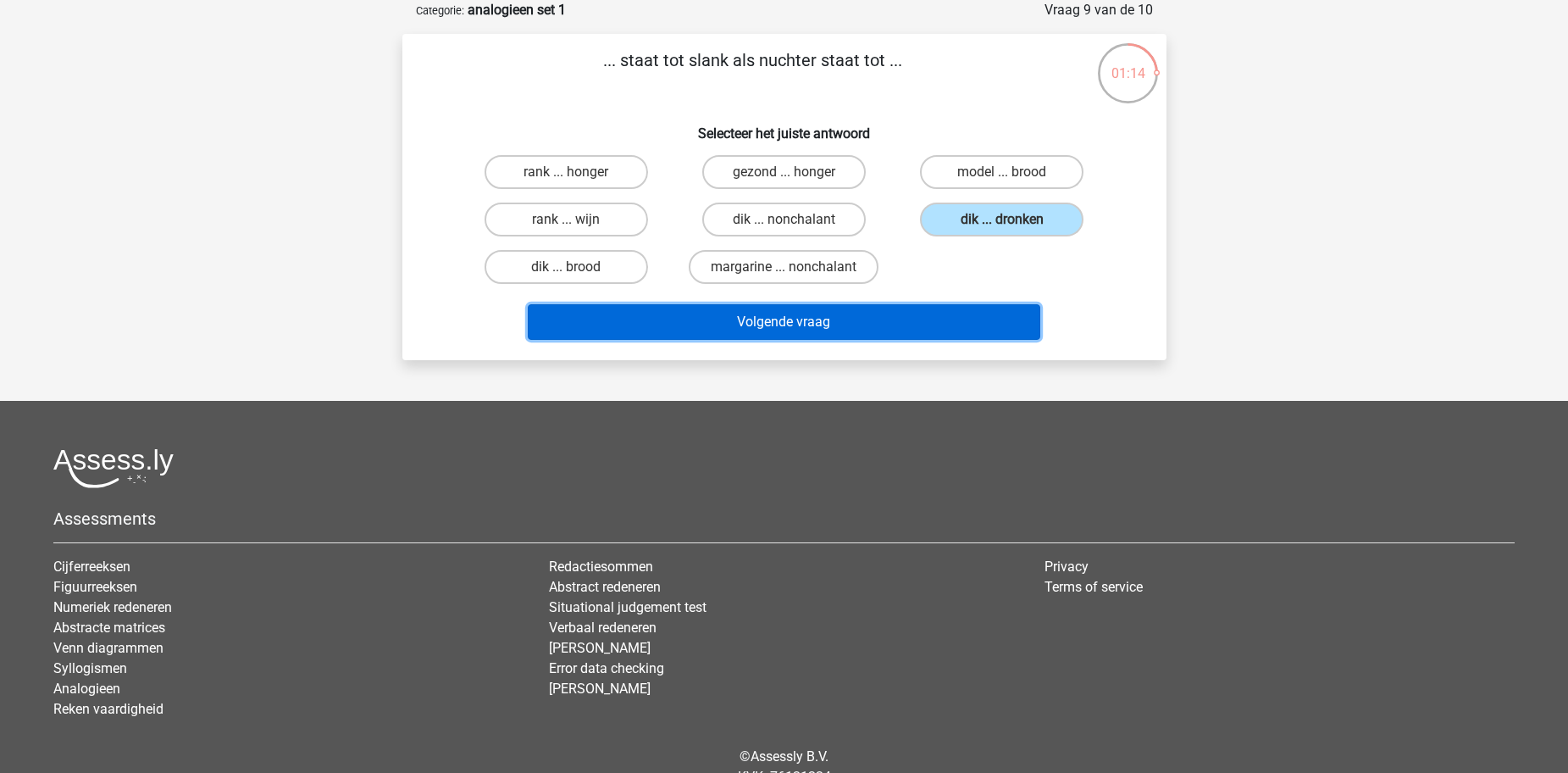
click at [806, 329] on button "Volgende vraag" at bounding box center [784, 321] width 512 height 36
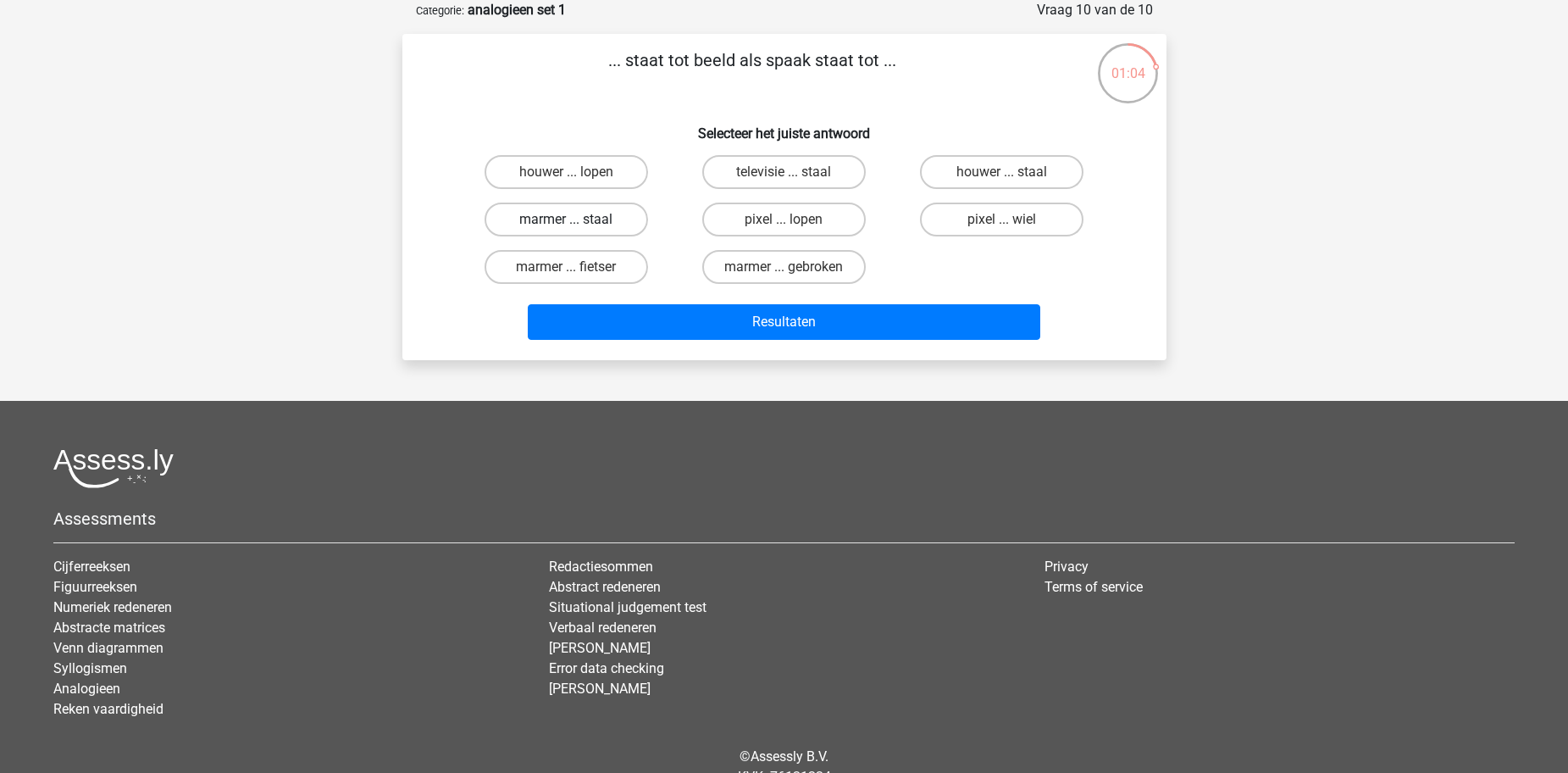
click at [598, 219] on label "marmer ... staal" at bounding box center [566, 219] width 164 height 34
click at [577, 219] on input "marmer ... staal" at bounding box center [570, 224] width 11 height 11
radio input "true"
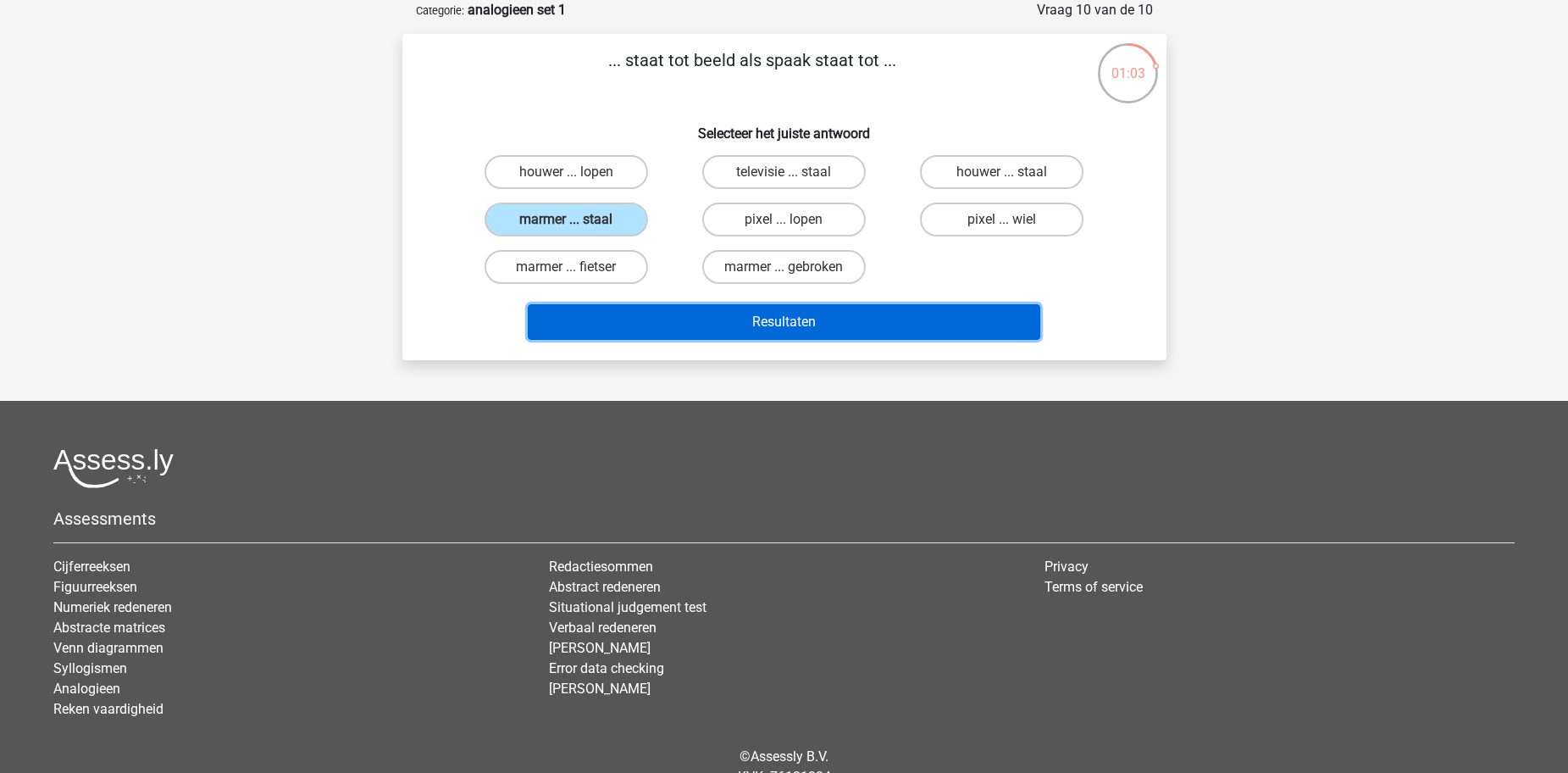
click at [816, 318] on button "Resultaten" at bounding box center [784, 321] width 512 height 36
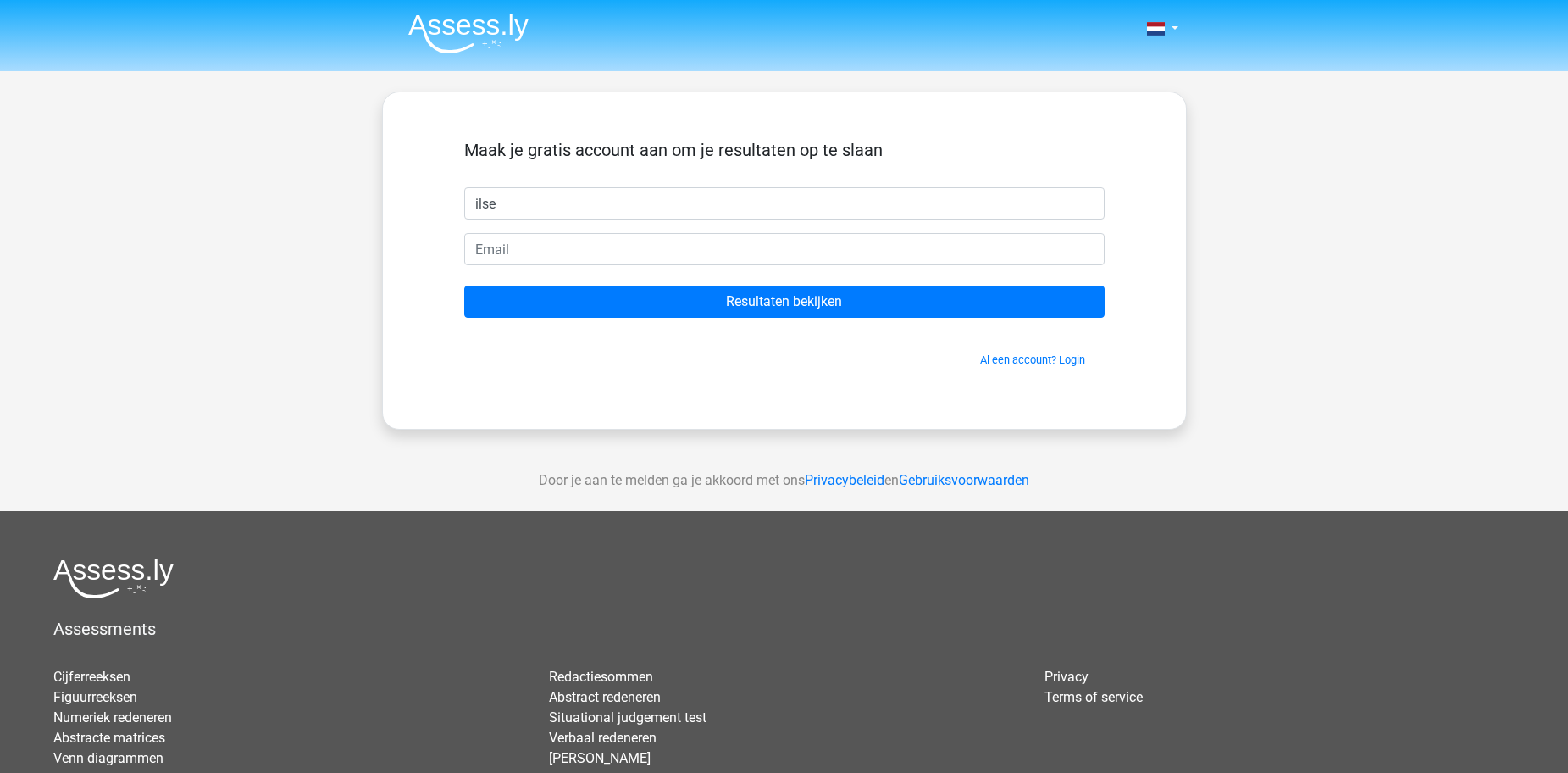
type input "ilse"
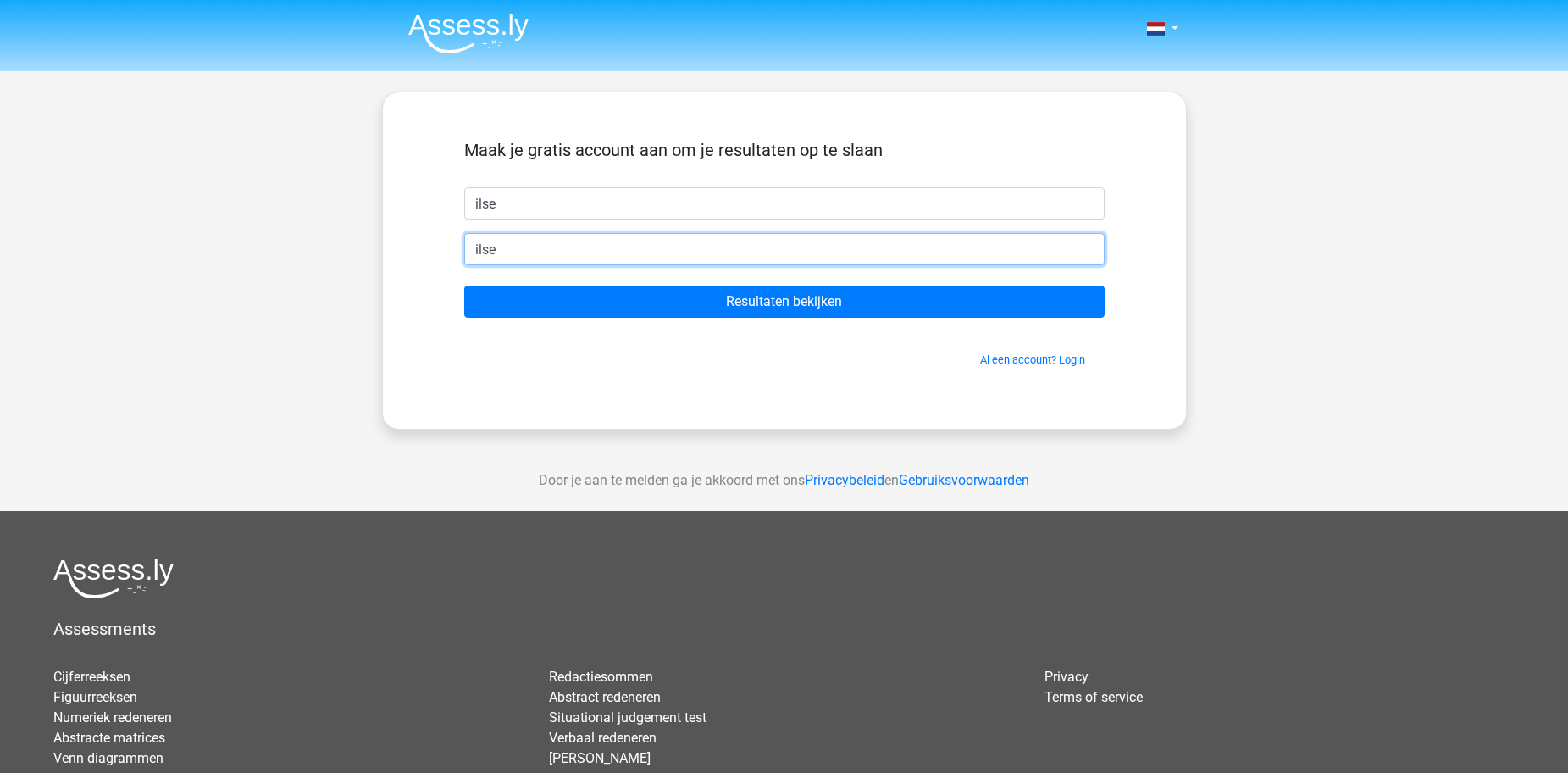
type input "ilse_v_vaalen@live.nl"
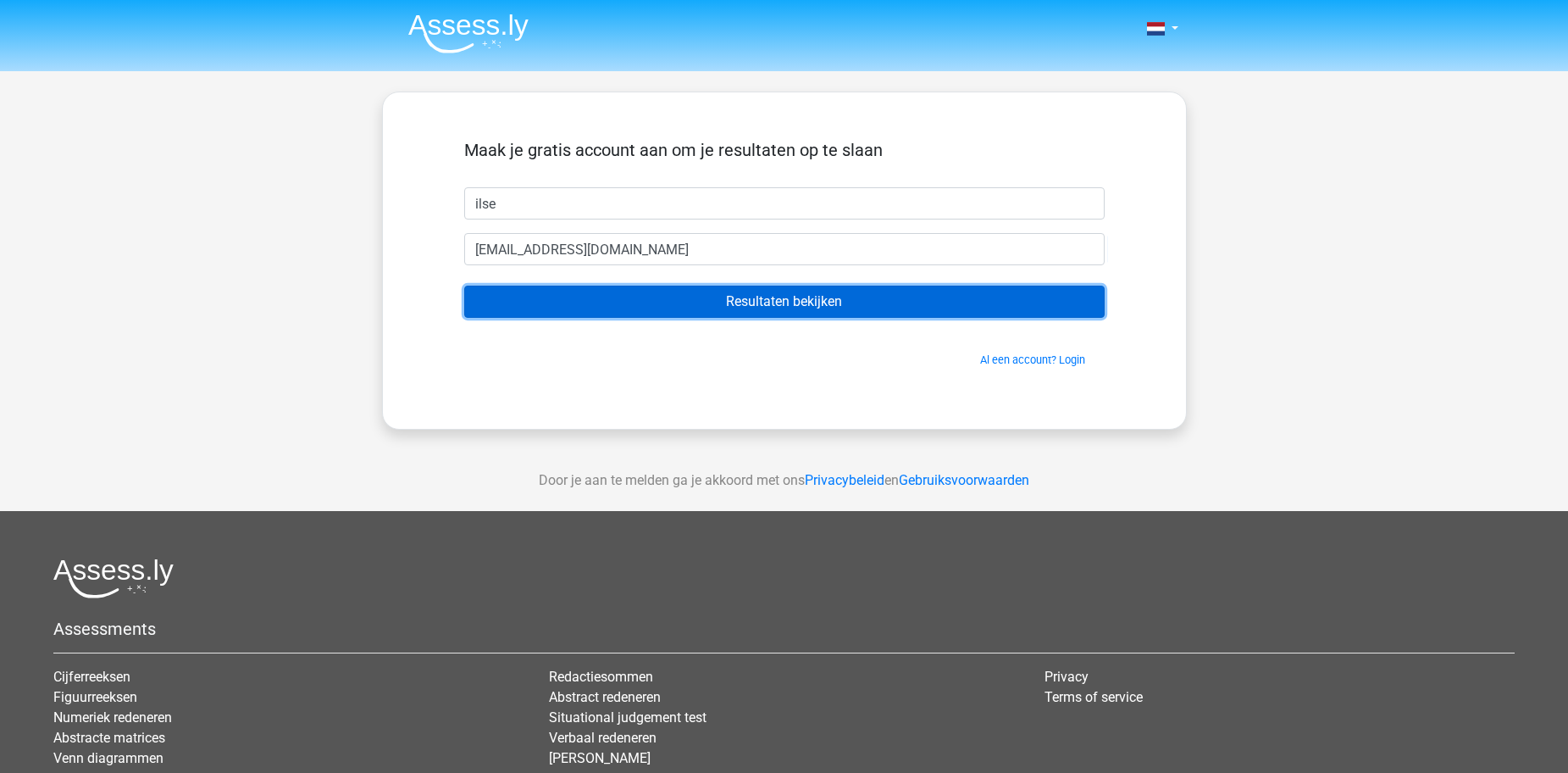
click at [756, 288] on input "Resultaten bekijken" at bounding box center [784, 301] width 640 height 32
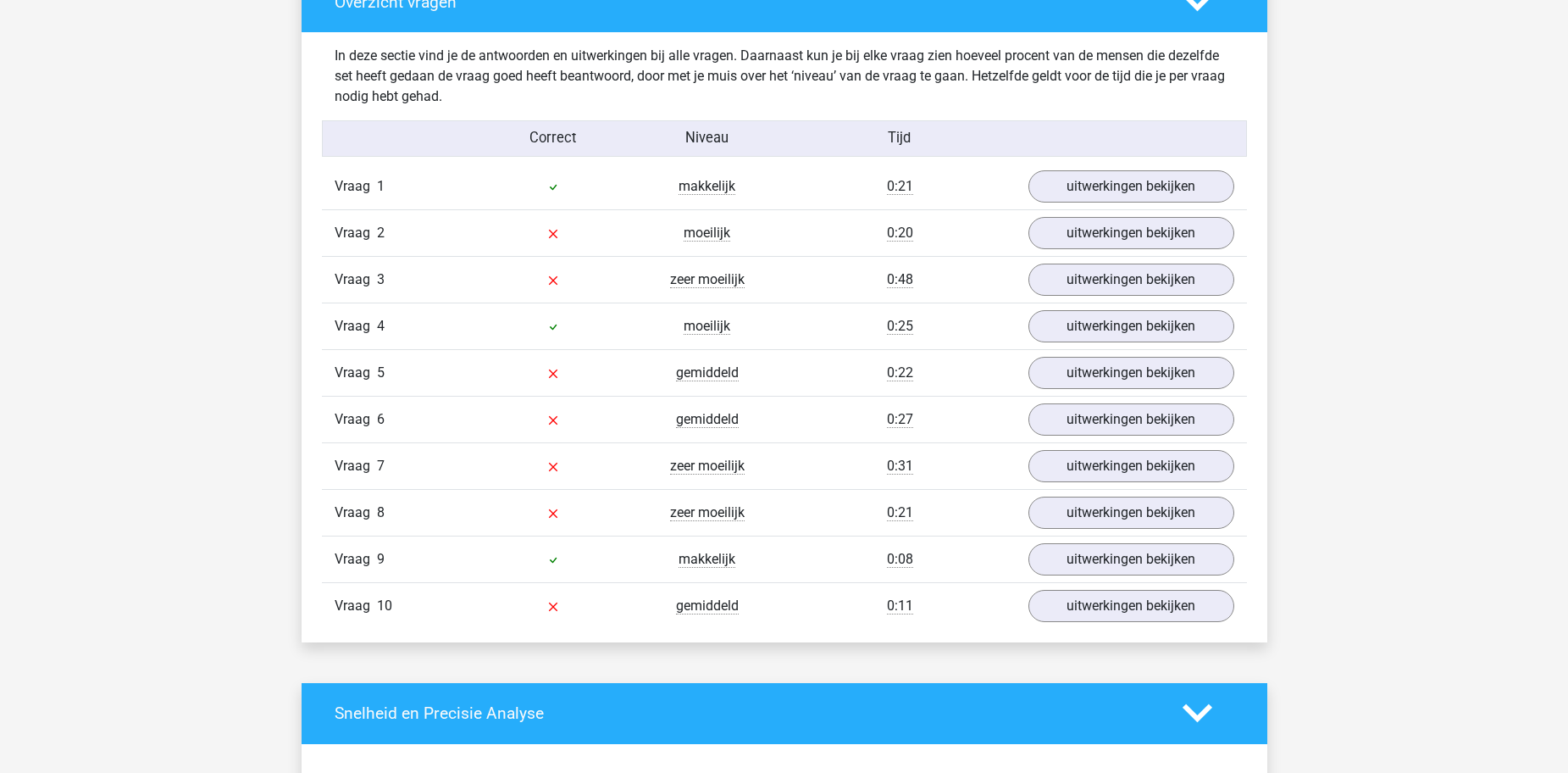
scroll to position [1355, 0]
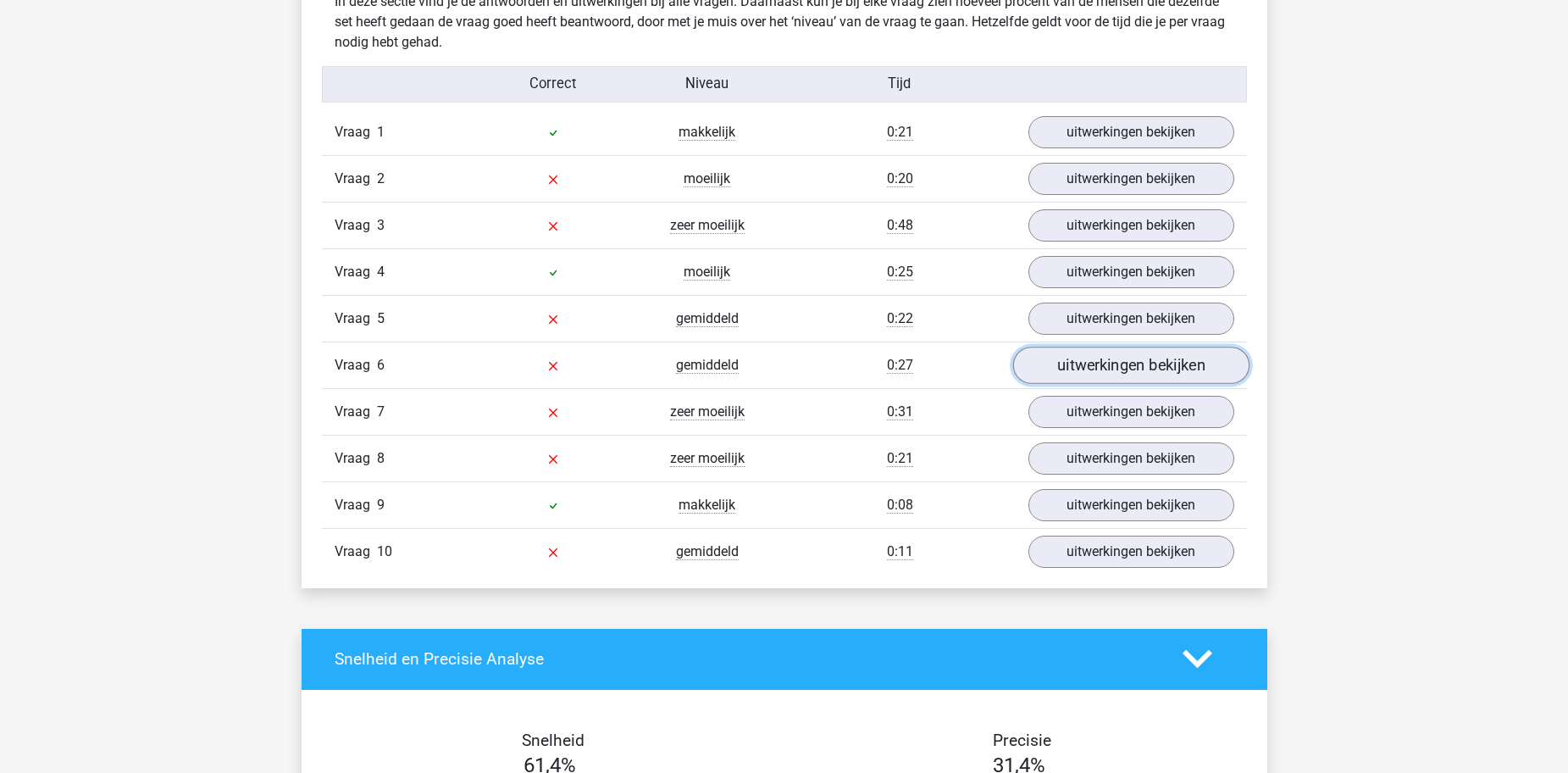
click at [1178, 359] on link "uitwerkingen bekijken" at bounding box center [1130, 365] width 237 height 37
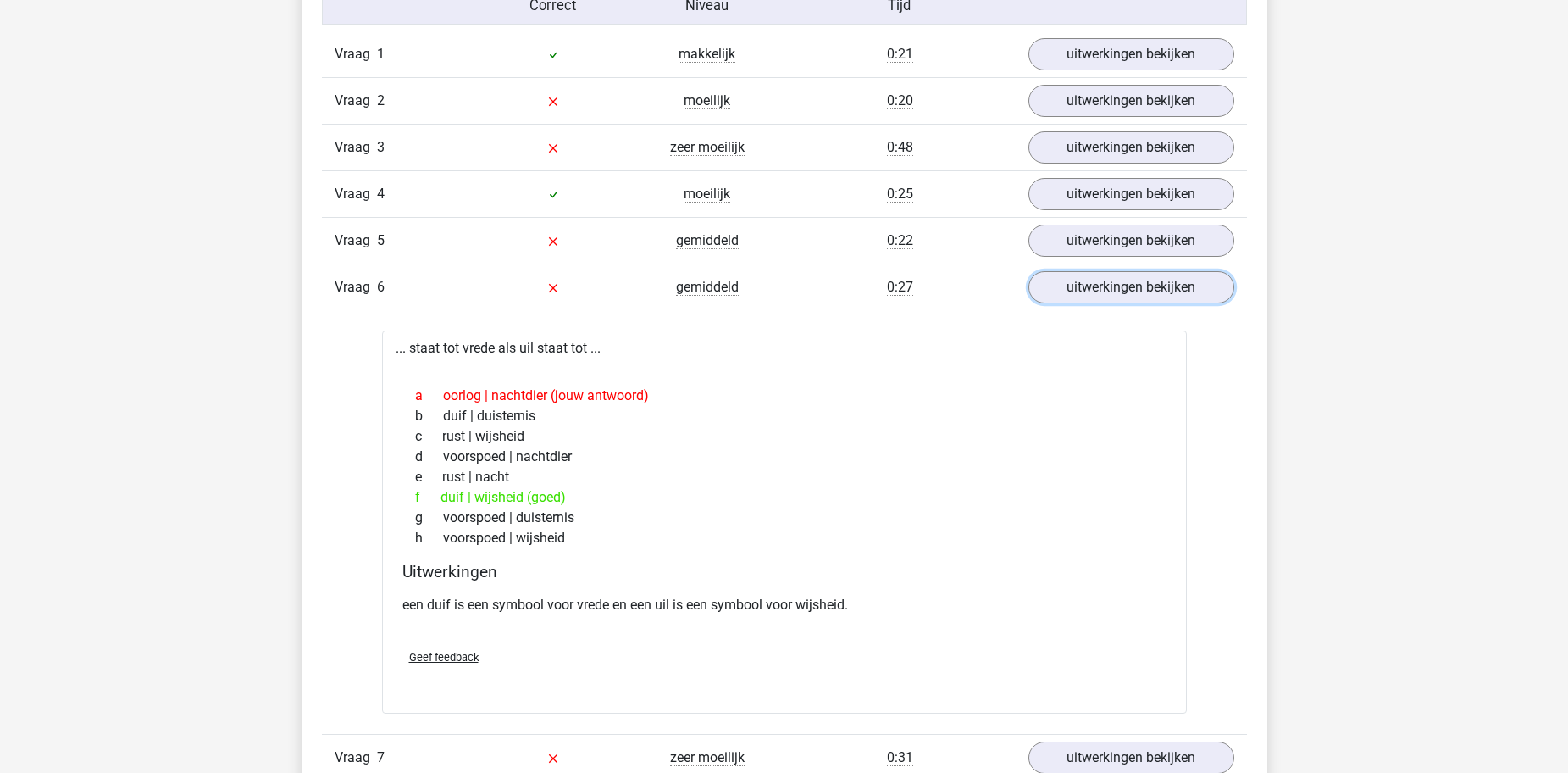
scroll to position [1440, 0]
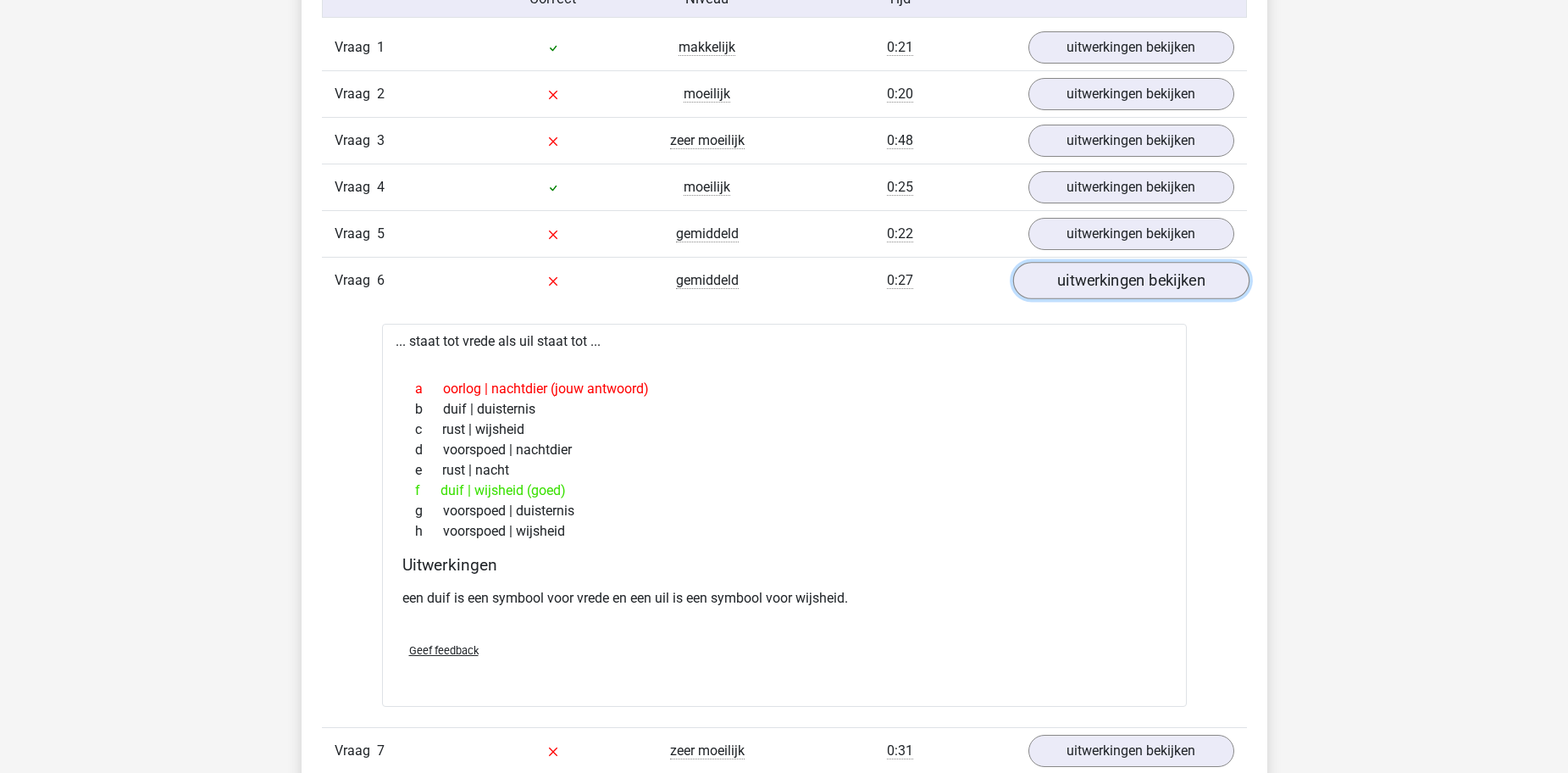
click at [1188, 283] on link "uitwerkingen bekijken" at bounding box center [1130, 280] width 237 height 37
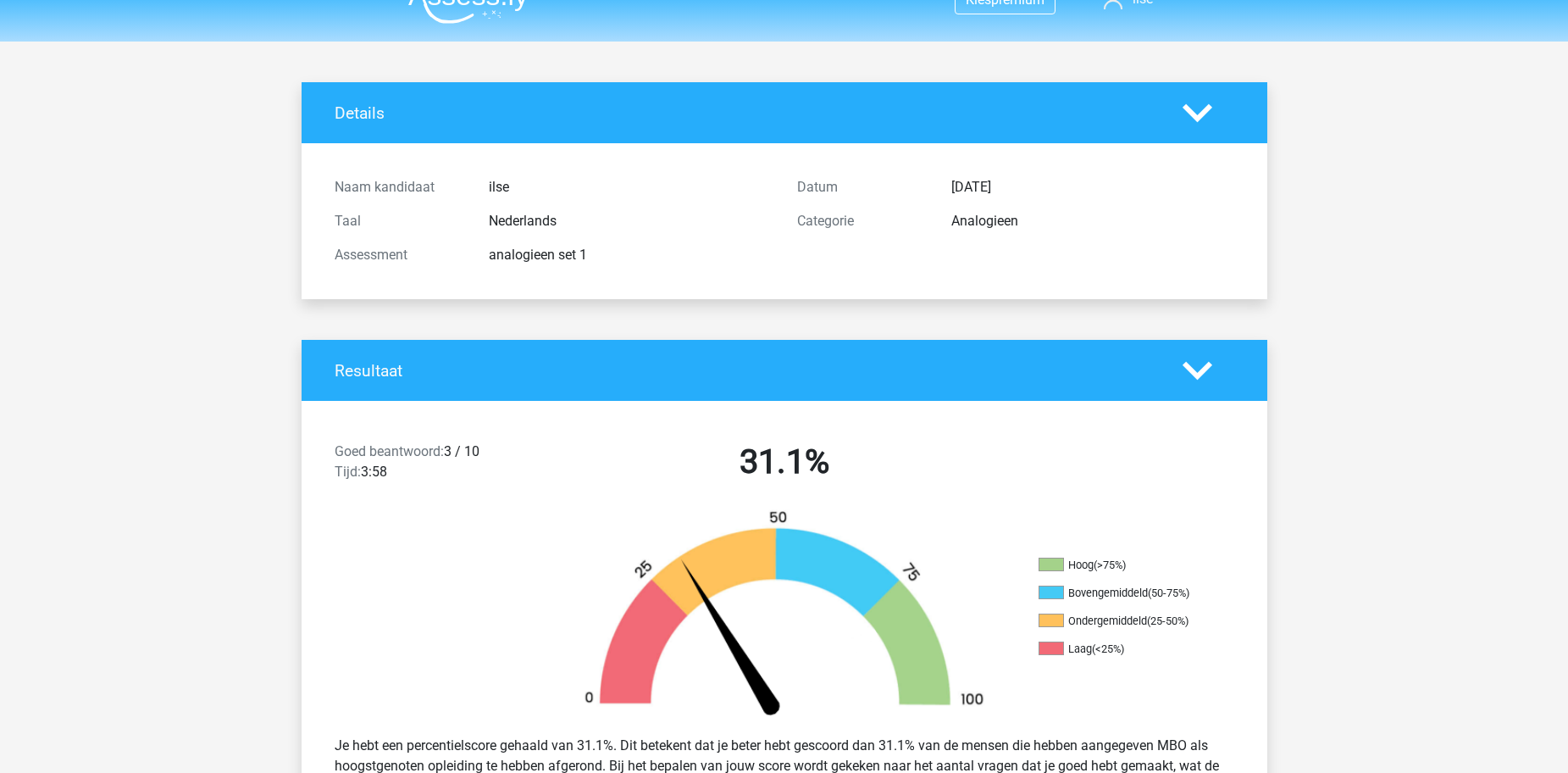
scroll to position [0, 0]
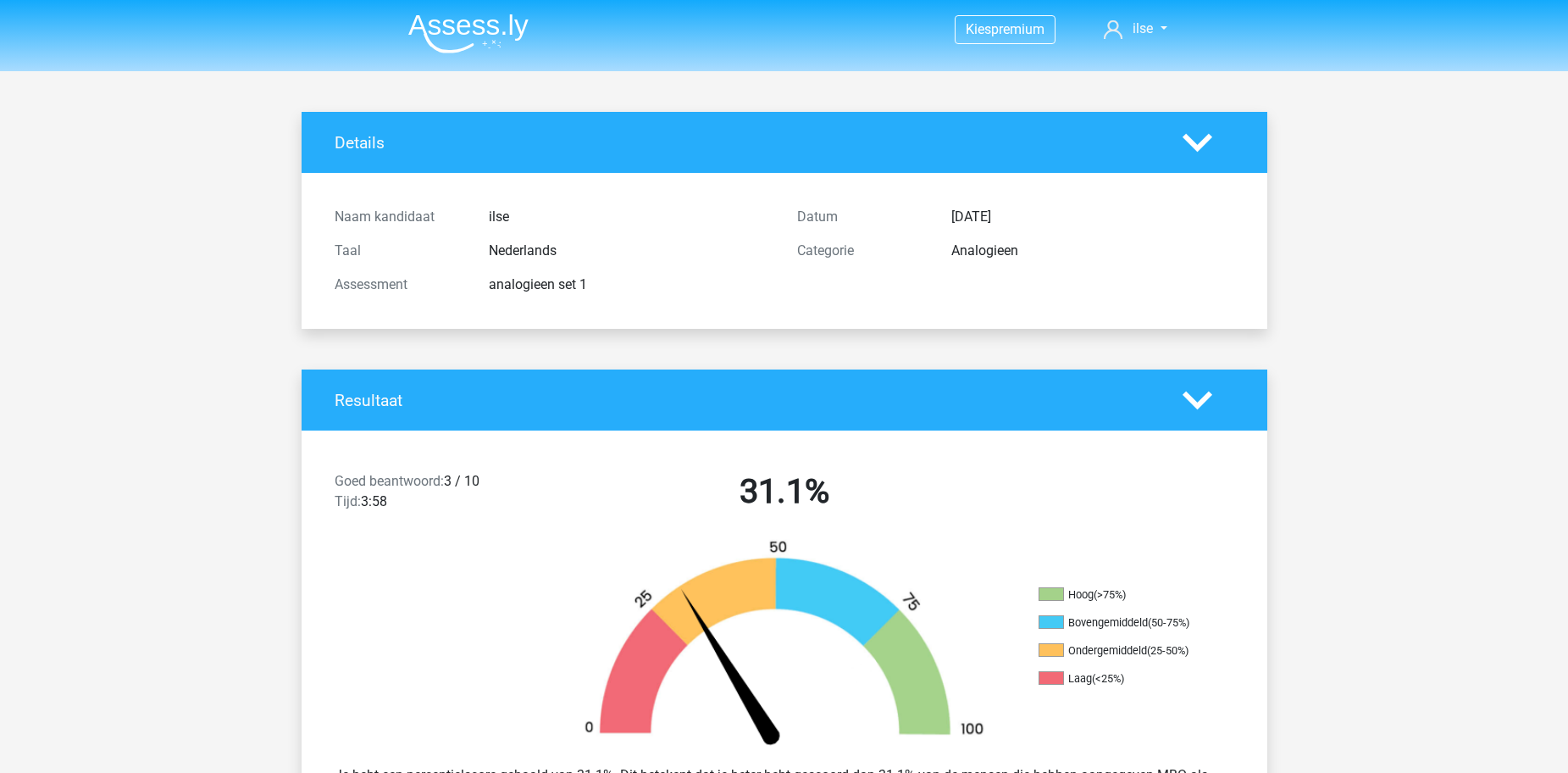
drag, startPoint x: 487, startPoint y: 282, endPoint x: 559, endPoint y: 283, distance: 72.0
click at [559, 283] on div "analogieen set 1" at bounding box center [630, 284] width 309 height 20
copy div "analogieen"
click at [642, 305] on div "Naam kandidaat ilse Taal Nederlands Assessment analogieen set 1 Datum [DATE] Ca…" at bounding box center [784, 250] width 925 height 115
